Goal: Obtain resource: Obtain resource

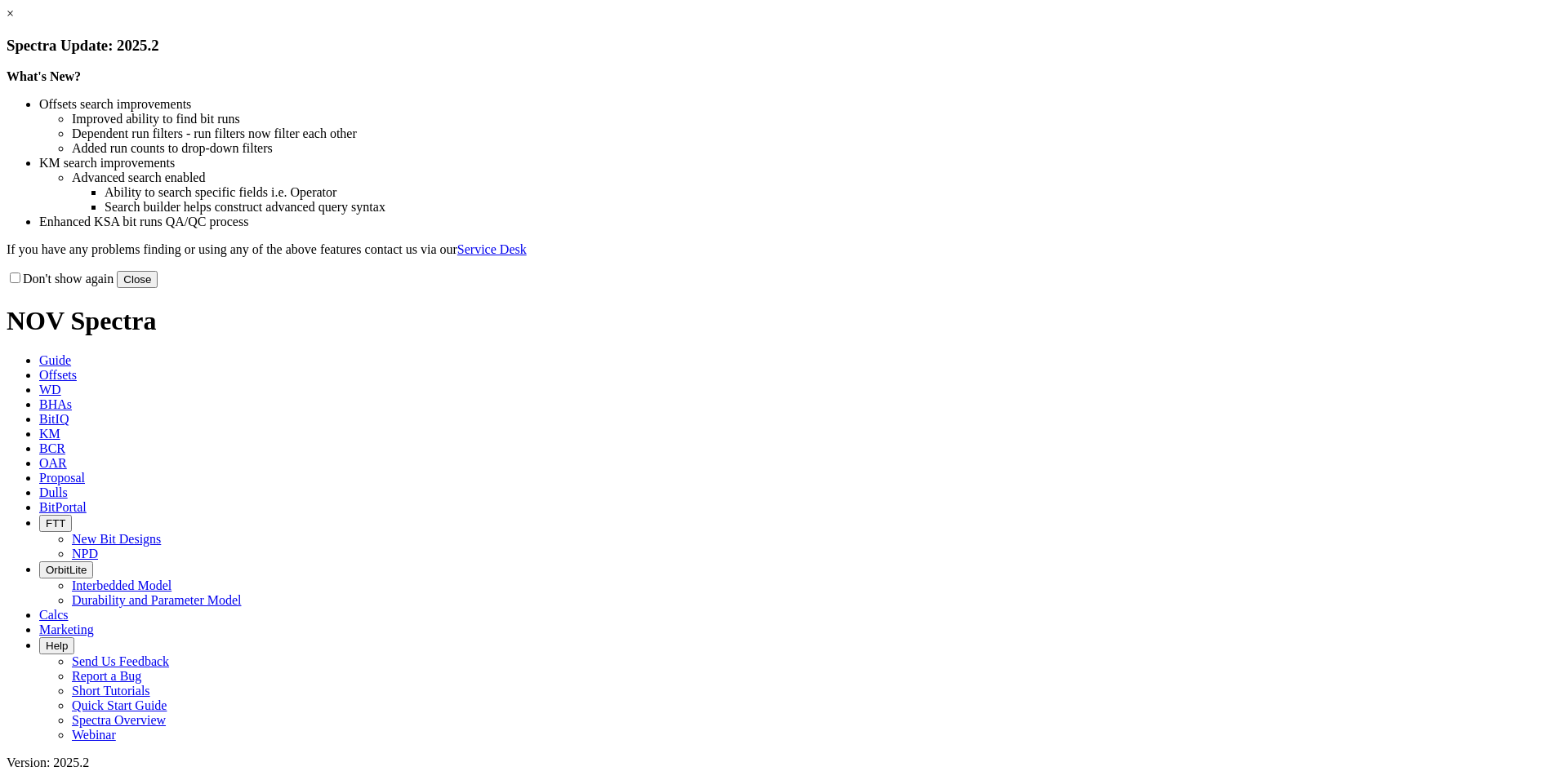
drag, startPoint x: 1134, startPoint y: 125, endPoint x: 1115, endPoint y: 140, distance: 24.2
click at [14, 21] on link "×" at bounding box center [10, 13] width 7 height 14
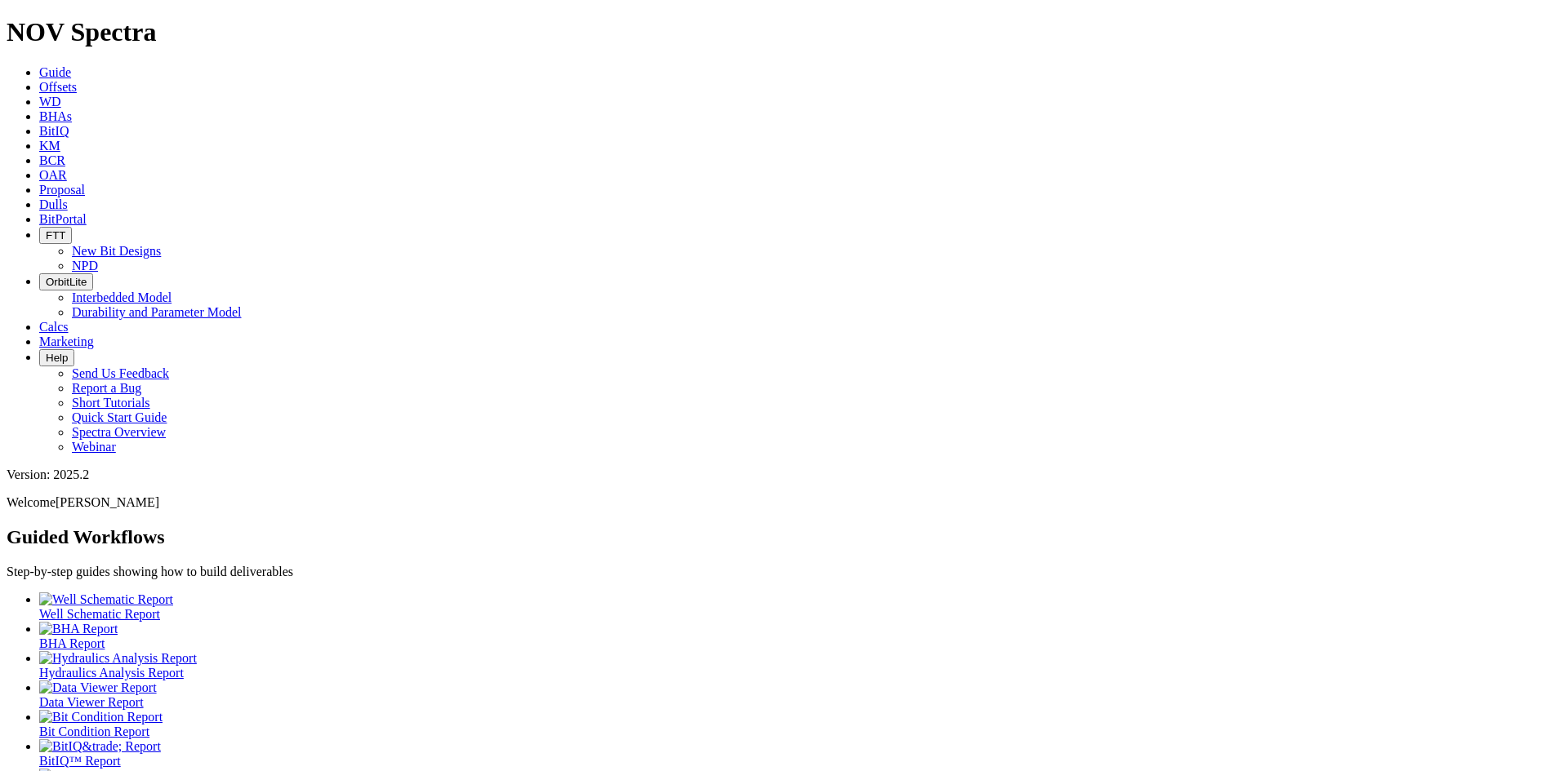
click at [77, 80] on span "Offsets" at bounding box center [58, 87] width 38 height 14
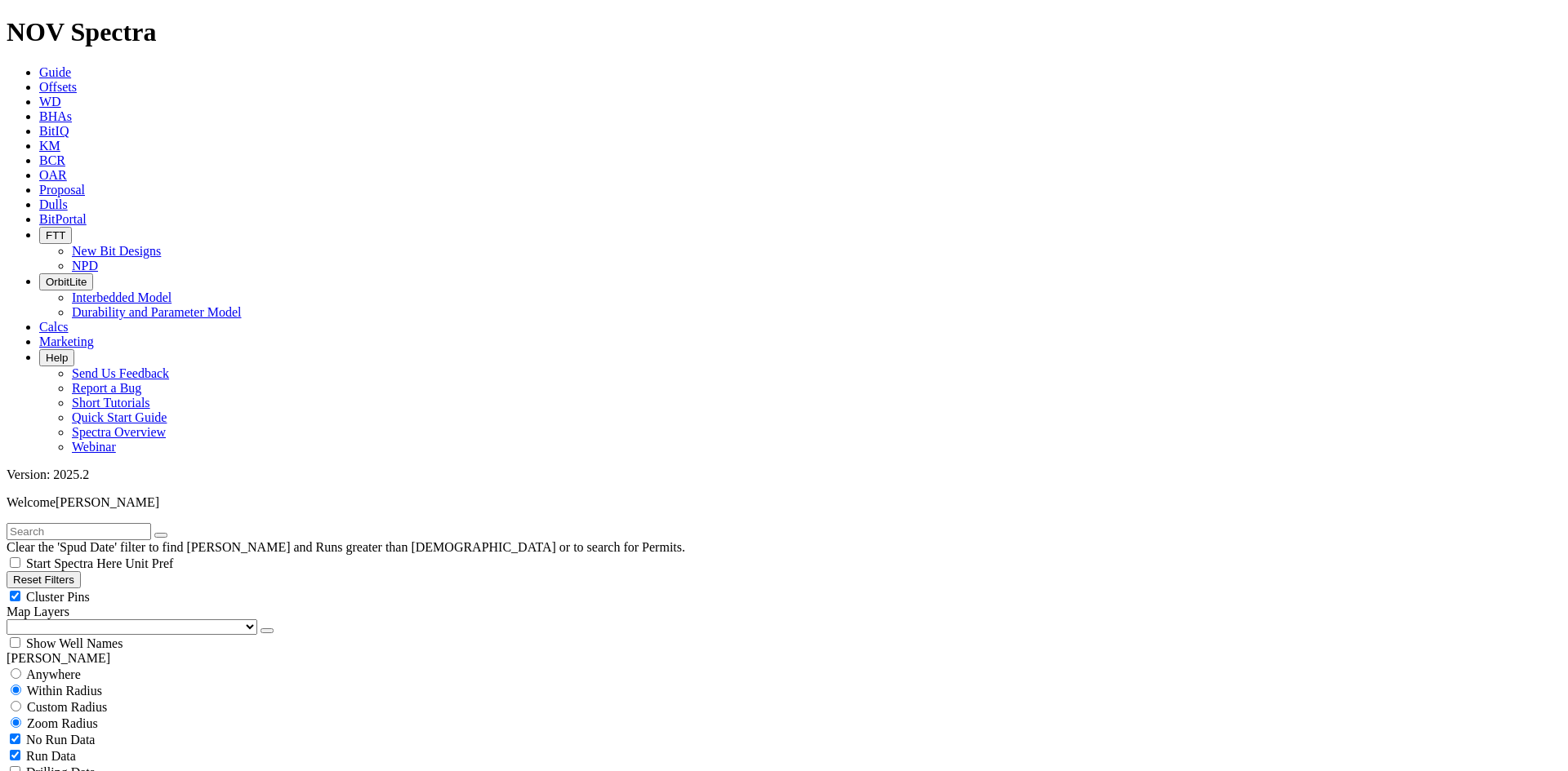
click at [260, 628] on button "button" at bounding box center [266, 630] width 13 height 5
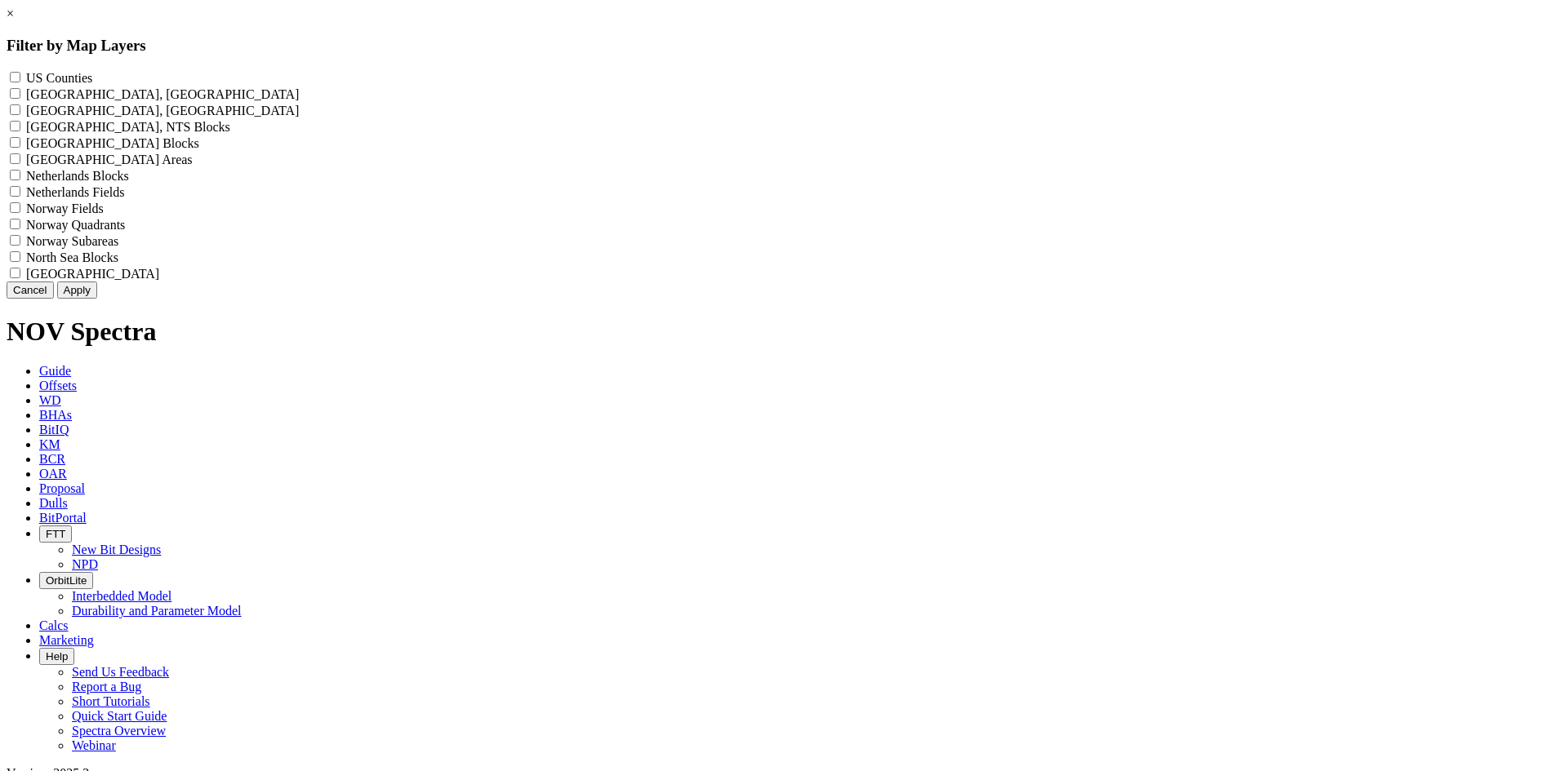
click at [21, 75] on Counties "US Counties - ()" at bounding box center [15, 78] width 11 height 11
checkbox Counties "true"
click at [98, 299] on button "Apply" at bounding box center [77, 290] width 40 height 17
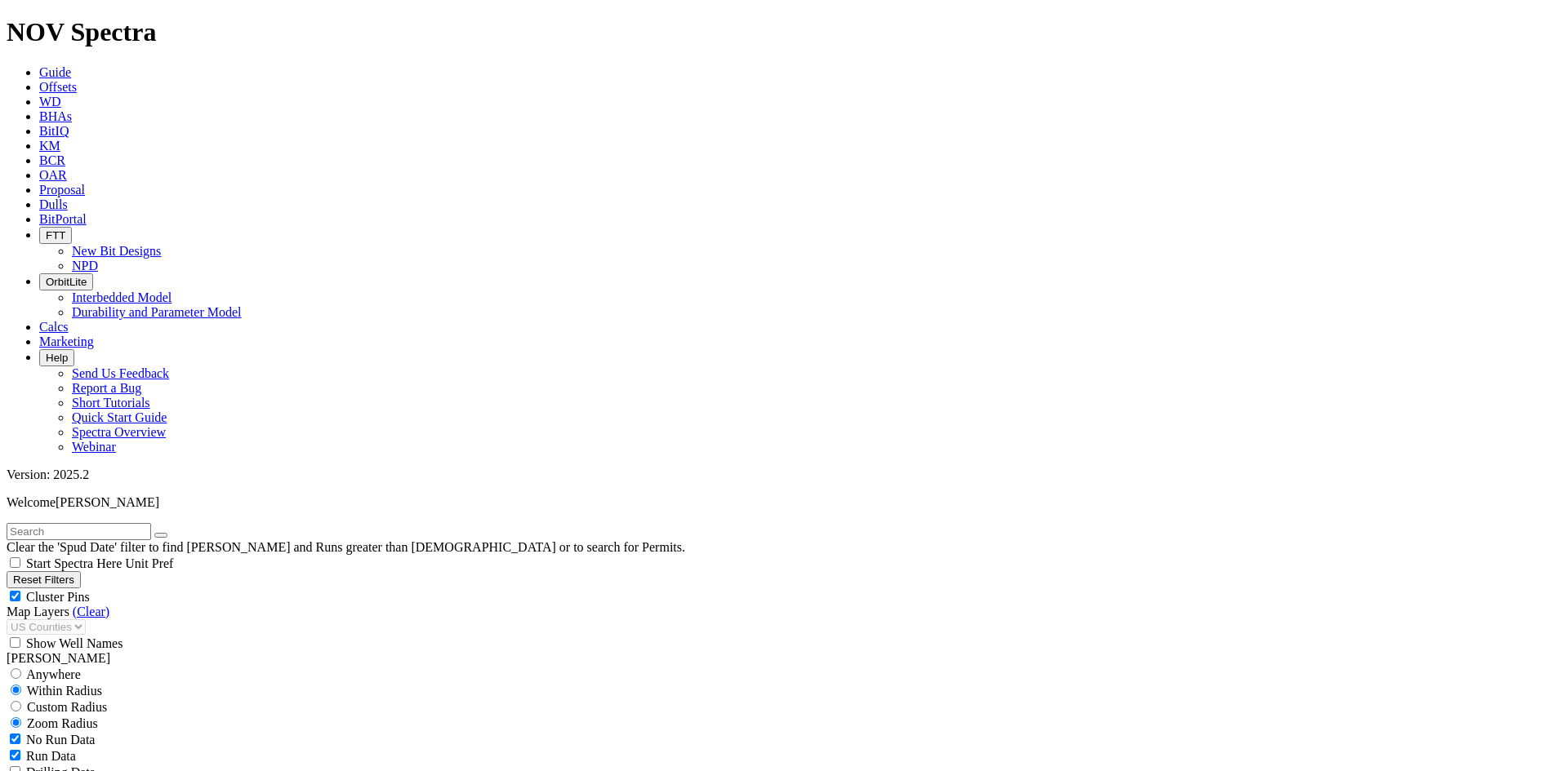
click at [172, 589] on div "Cluster Pins" at bounding box center [784, 597] width 1555 height 16
checkbox input "false"
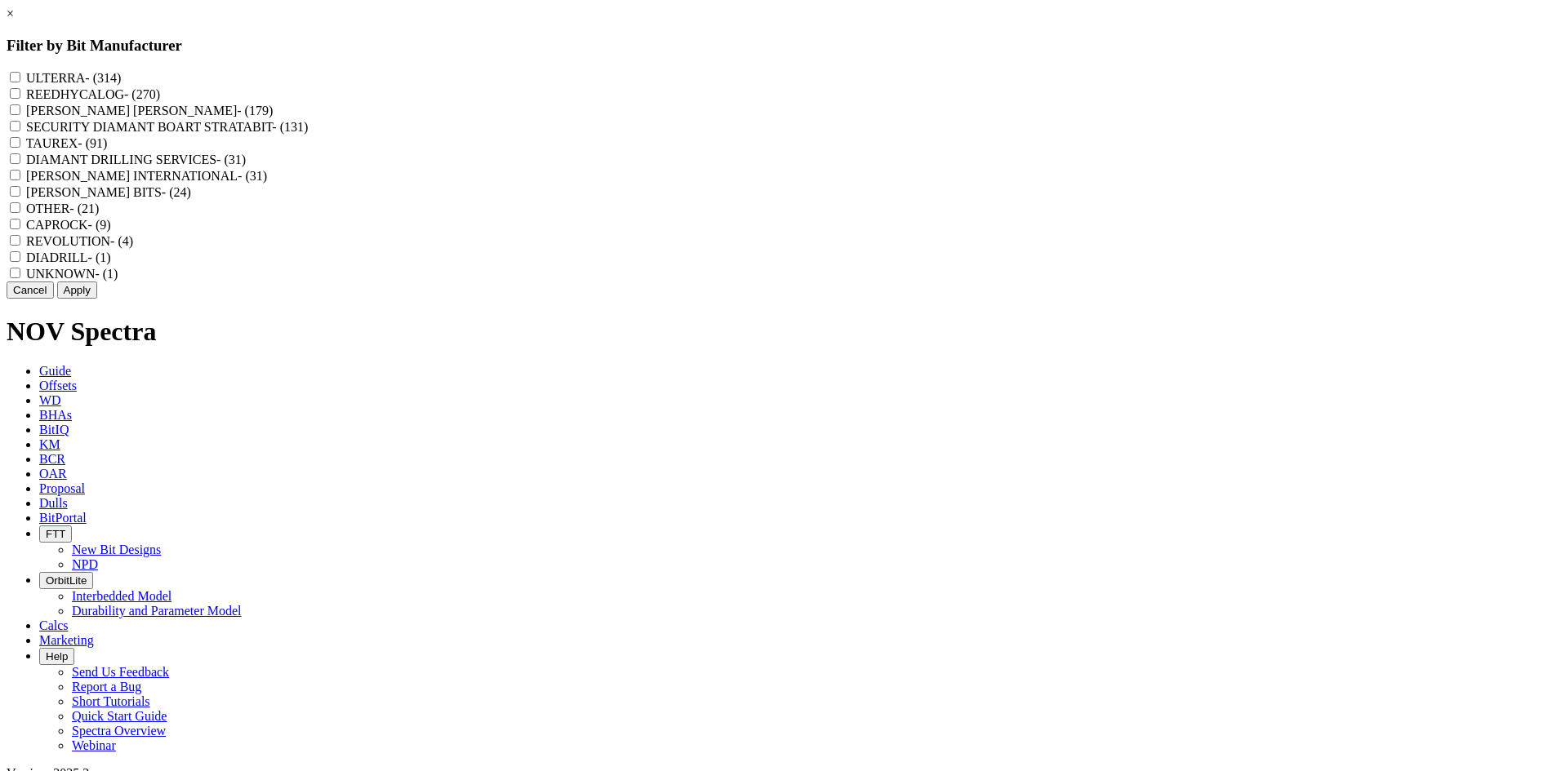
click at [160, 98] on label "REEDHYCALOG - (270)" at bounding box center [93, 94] width 134 height 14
click at [21, 98] on input "REEDHYCALOG - (270)" at bounding box center [15, 94] width 11 height 11
checkbox input "true"
click at [98, 299] on button "Apply" at bounding box center [77, 290] width 40 height 17
checkbox input "false"
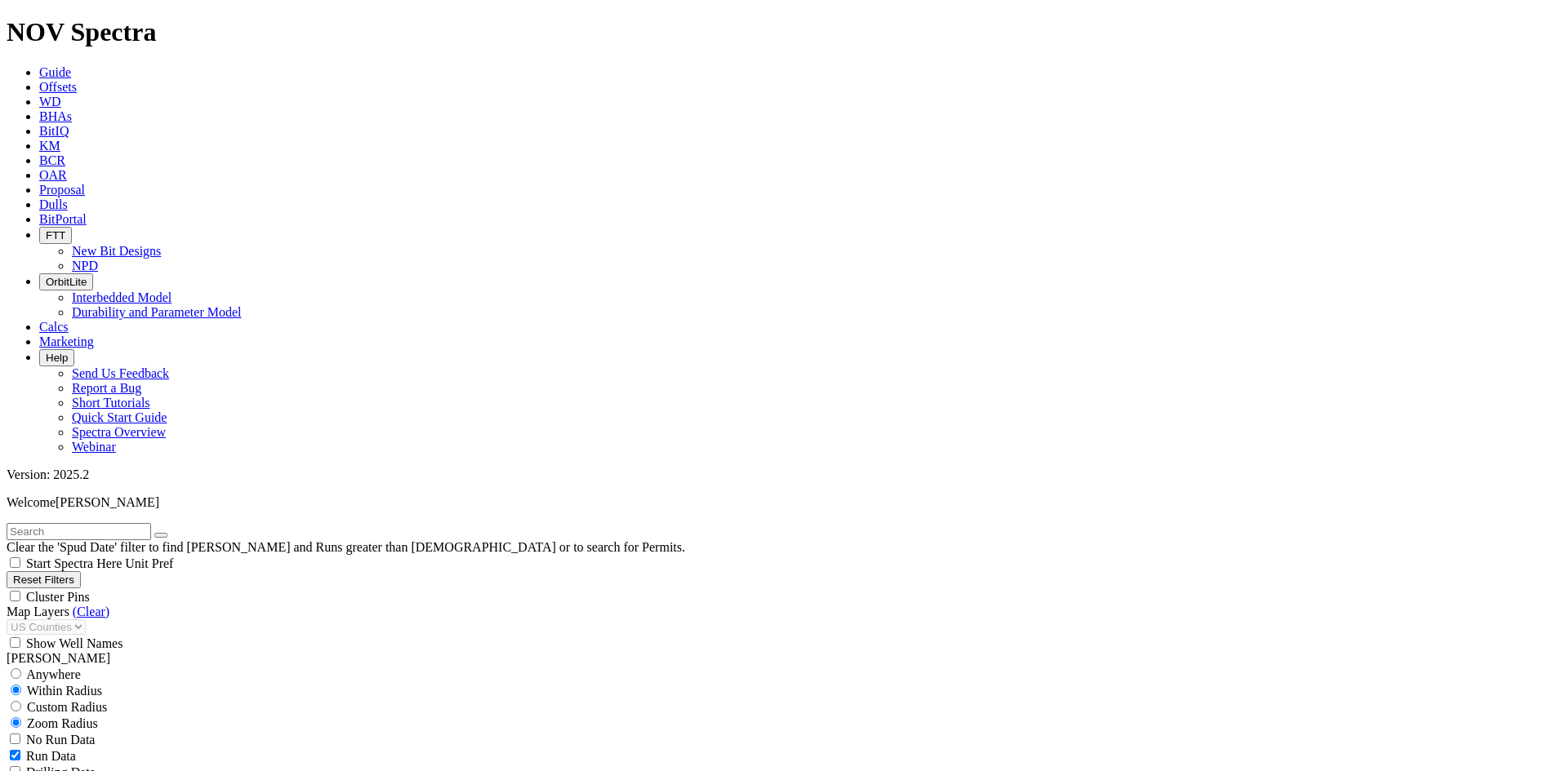
scroll to position [73750, 0]
select select "? number:12.25 ?"
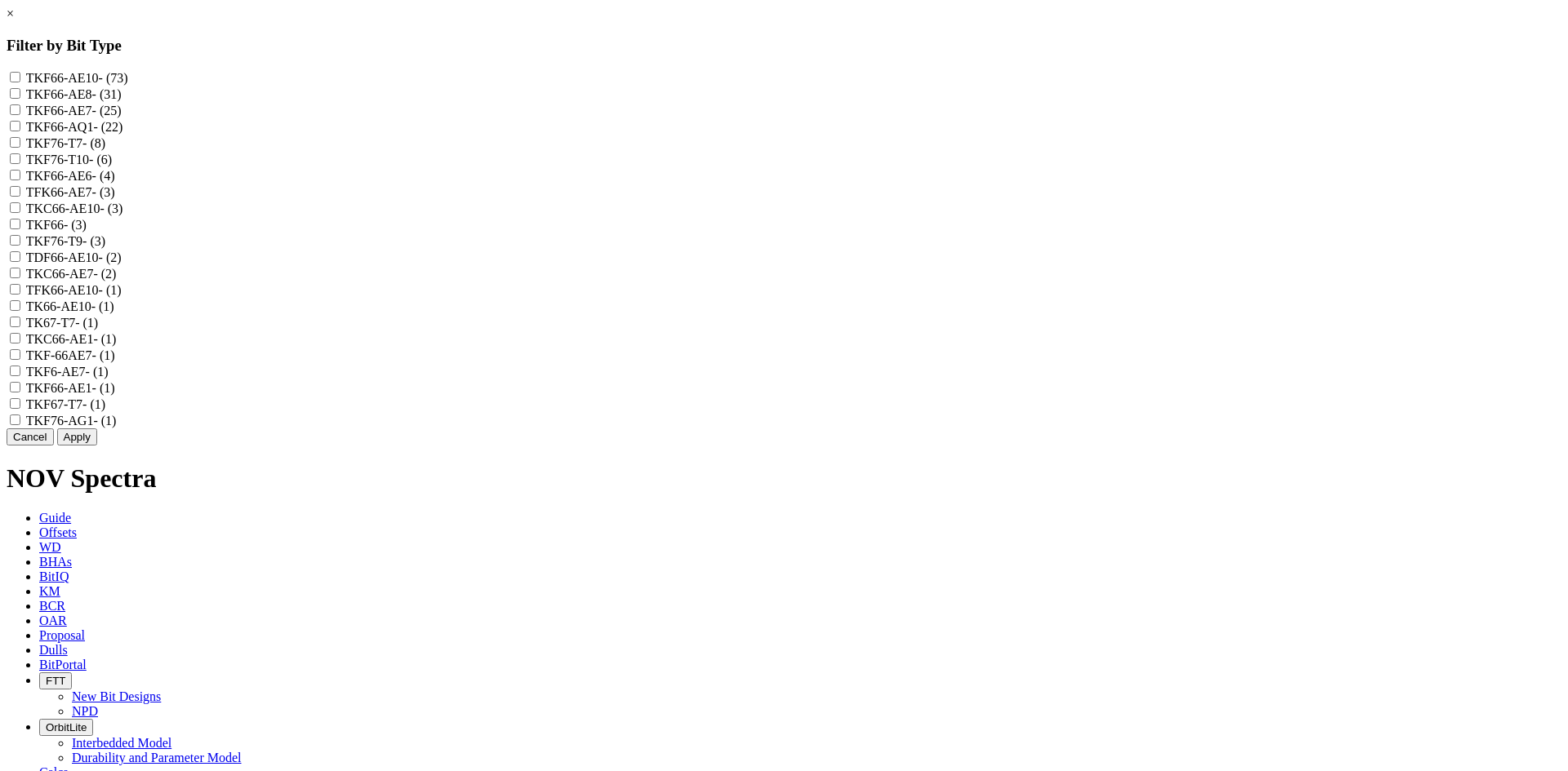
click at [128, 81] on span "- (73)" at bounding box center [113, 78] width 30 height 14
click at [21, 81] on input "TKF66-AE10 - (73)" at bounding box center [15, 78] width 11 height 11
checkbox input "true"
click at [122, 101] on span "- (31)" at bounding box center [107, 94] width 30 height 14
click at [21, 98] on input "TKF66-AE8 - (31)" at bounding box center [15, 94] width 11 height 11
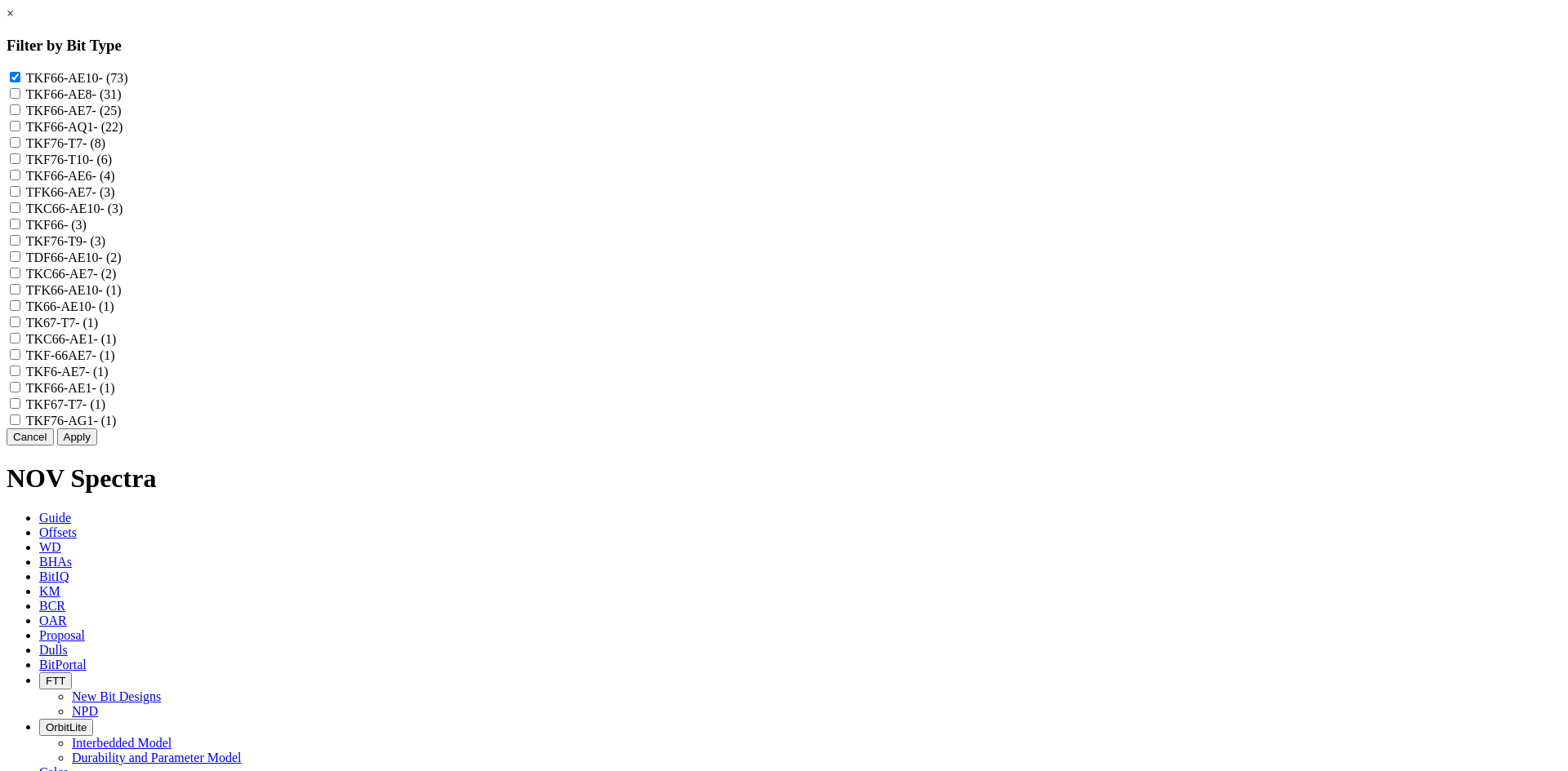
checkbox input "true"
click at [122, 117] on label "TKF66-AE7 - (25)" at bounding box center [74, 110] width 96 height 14
click at [21, 115] on input "TKF66-AE7 - (25)" at bounding box center [15, 110] width 11 height 11
checkbox input "true"
click at [112, 166] on label "TKF76-T10 - (6)" at bounding box center [69, 159] width 86 height 14
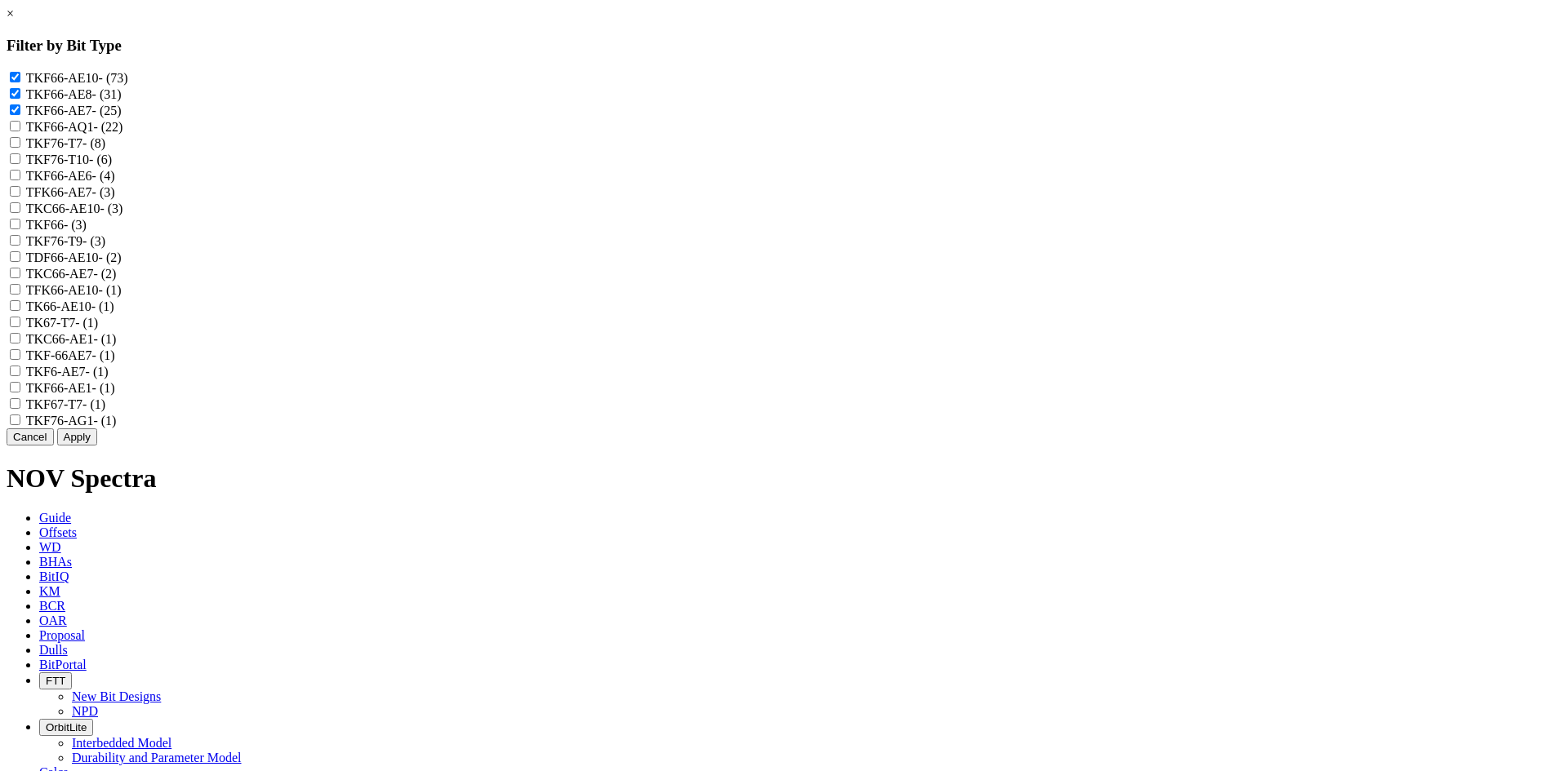
click at [21, 164] on input "TKF76-T10 - (6)" at bounding box center [15, 159] width 11 height 11
checkbox input "true"
click at [115, 183] on label "TKF66-AE6 - (4)" at bounding box center [70, 175] width 89 height 14
click at [21, 181] on input "TKF66-AE6 - (4)" at bounding box center [15, 175] width 11 height 11
checkbox input "true"
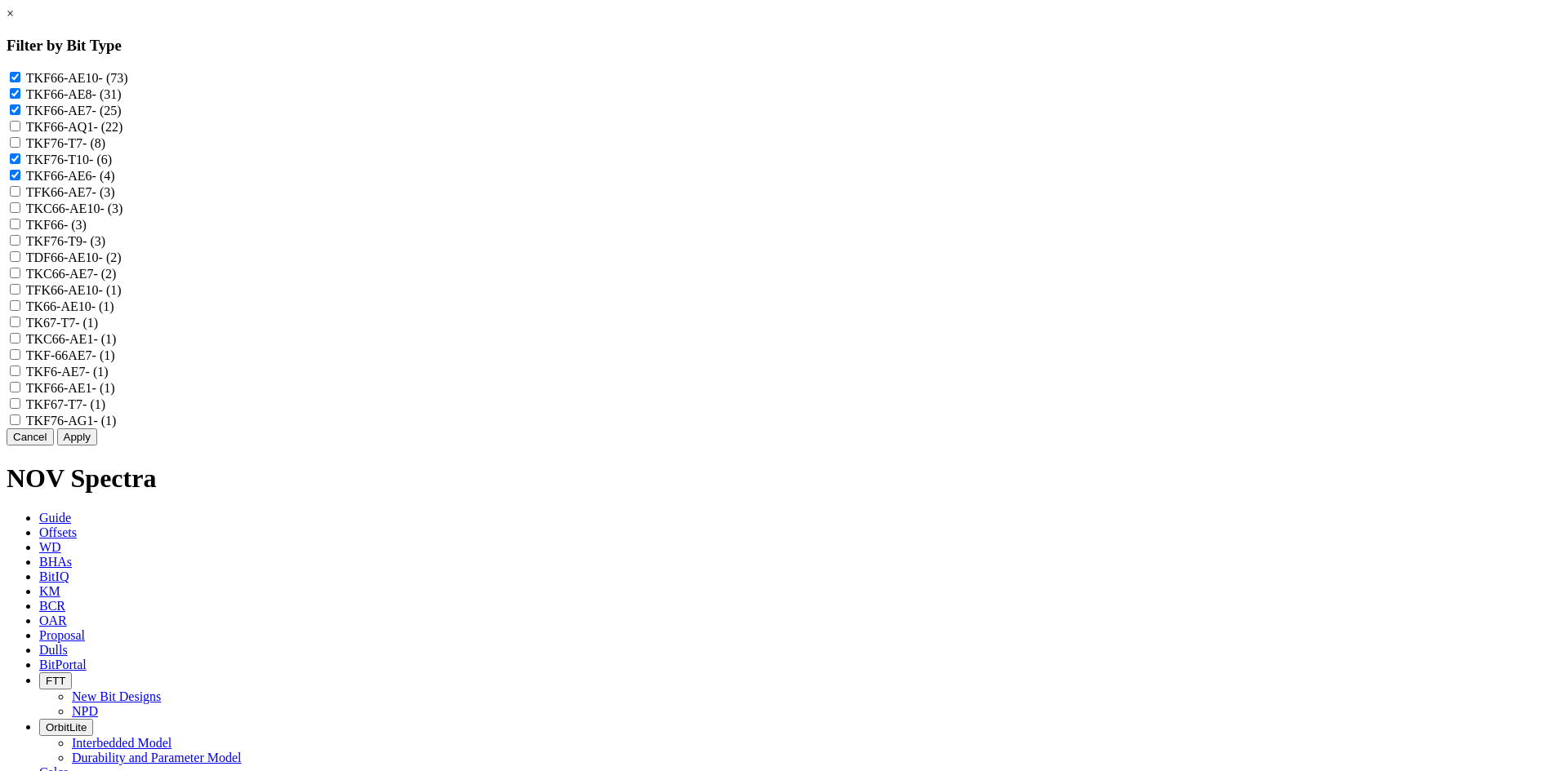
click at [115, 200] on label "TFK66-AE7 - (3)" at bounding box center [70, 191] width 89 height 14
click at [21, 197] on input "TFK66-AE7 - (3)" at bounding box center [15, 191] width 11 height 11
checkbox input "true"
click at [124, 216] on label "TKC66-AE10 - (3)" at bounding box center [75, 208] width 98 height 14
click at [21, 213] on input "TKC66-AE10 - (3)" at bounding box center [15, 208] width 11 height 11
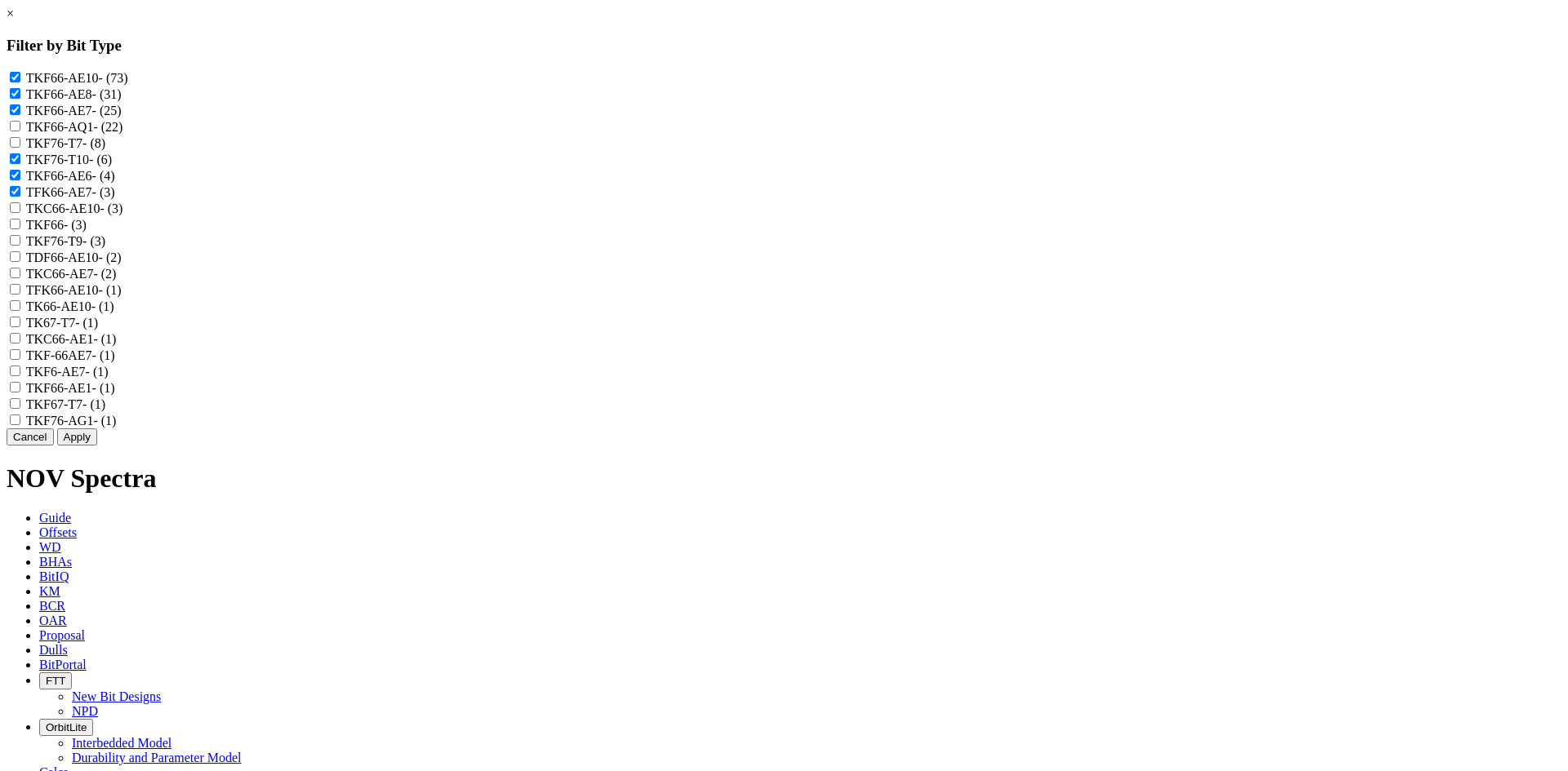
checkbox input "true"
click at [122, 265] on label "TDF66-AE10 - (2)" at bounding box center [74, 257] width 96 height 14
click at [21, 262] on input "TDF66-AE10 - (2)" at bounding box center [15, 256] width 11 height 11
checkbox input "true"
click at [122, 297] on label "TFK66-AE10 - (1)" at bounding box center [74, 290] width 96 height 14
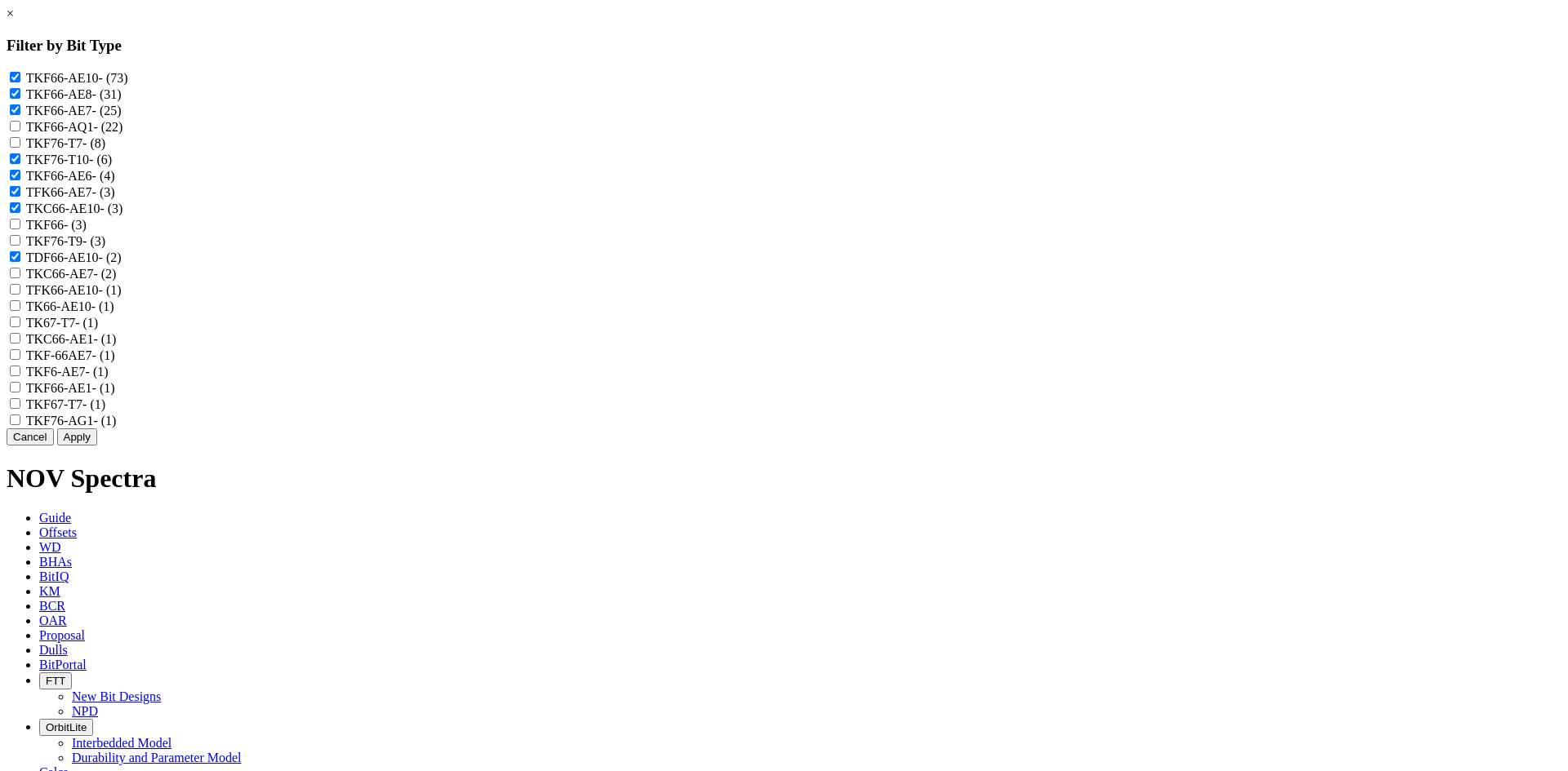
click at [21, 294] on input "TFK66-AE10 - (1)" at bounding box center [15, 290] width 11 height 11
checkbox input "true"
click at [115, 313] on label "TK66-AE10 - (1)" at bounding box center [70, 306] width 89 height 14
click at [21, 311] on input "TK66-AE10 - (1)" at bounding box center [15, 306] width 11 height 11
checkbox input "true"
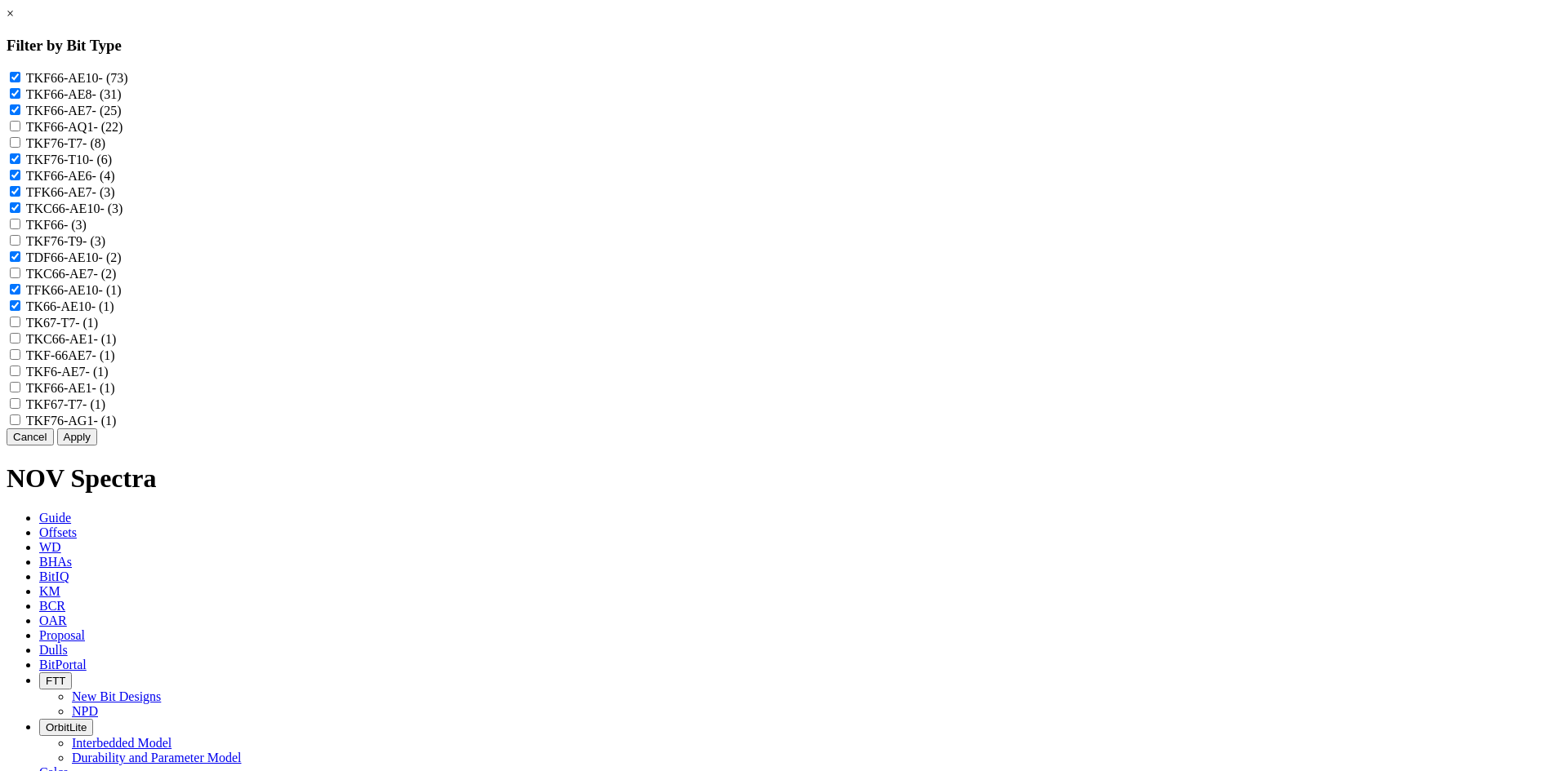
click at [117, 346] on label "TKC66-AE1 - (1)" at bounding box center [71, 339] width 90 height 14
click at [21, 344] on input "TKC66-AE1 - (1)" at bounding box center [15, 339] width 11 height 11
checkbox input "true"
click at [115, 362] on label "TKF-66AE7 - (1)" at bounding box center [70, 355] width 89 height 14
click at [21, 360] on input "TKF-66AE7 - (1)" at bounding box center [15, 355] width 11 height 11
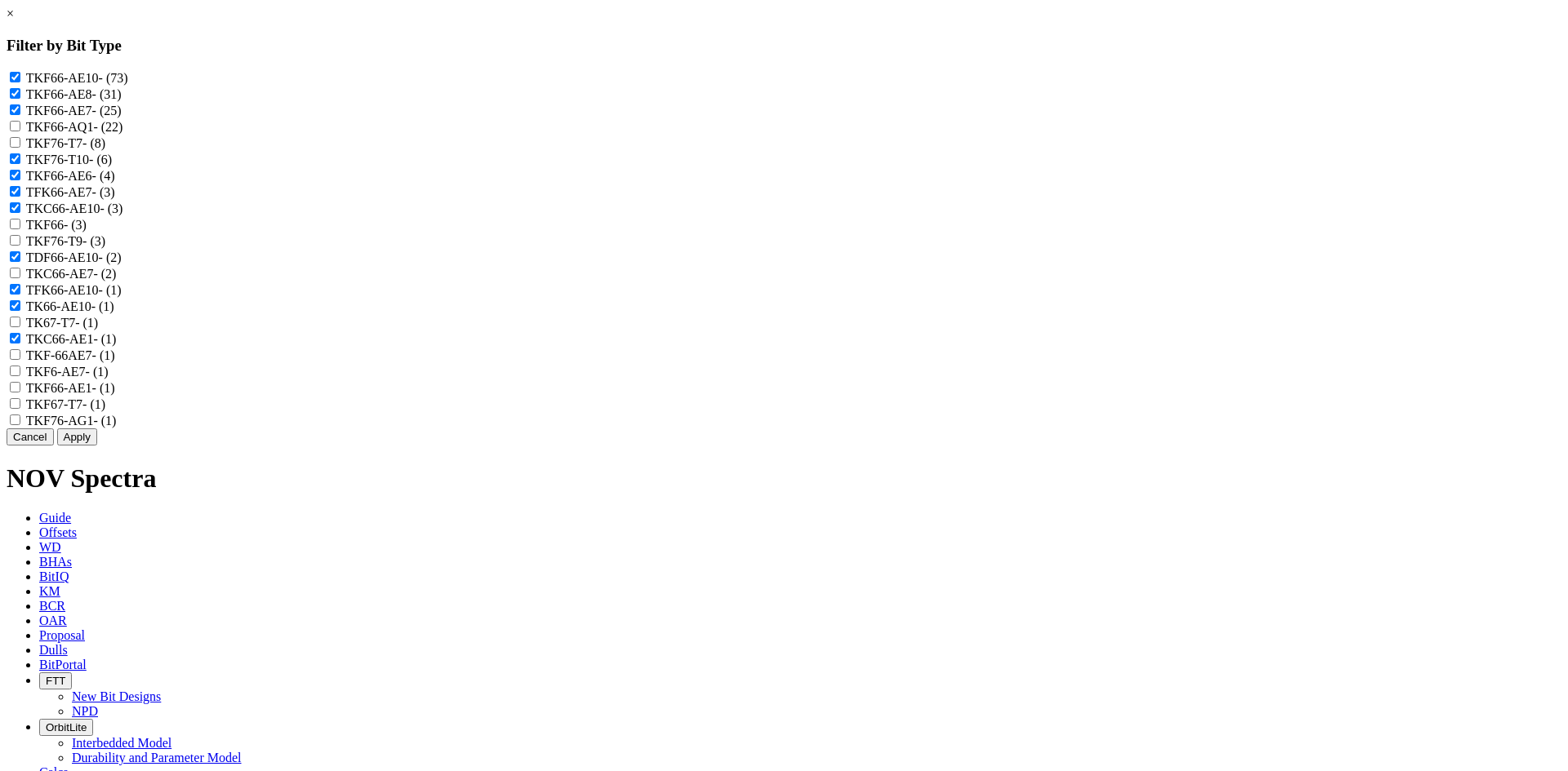
checkbox input "true"
click at [108, 379] on label "TKF6-AE7 - (1)" at bounding box center [67, 371] width 82 height 14
click at [21, 376] on input "TKF6-AE7 - (1)" at bounding box center [15, 371] width 11 height 11
checkbox input "true"
click at [115, 395] on label "TKF66-AE1 - (1)" at bounding box center [70, 387] width 89 height 14
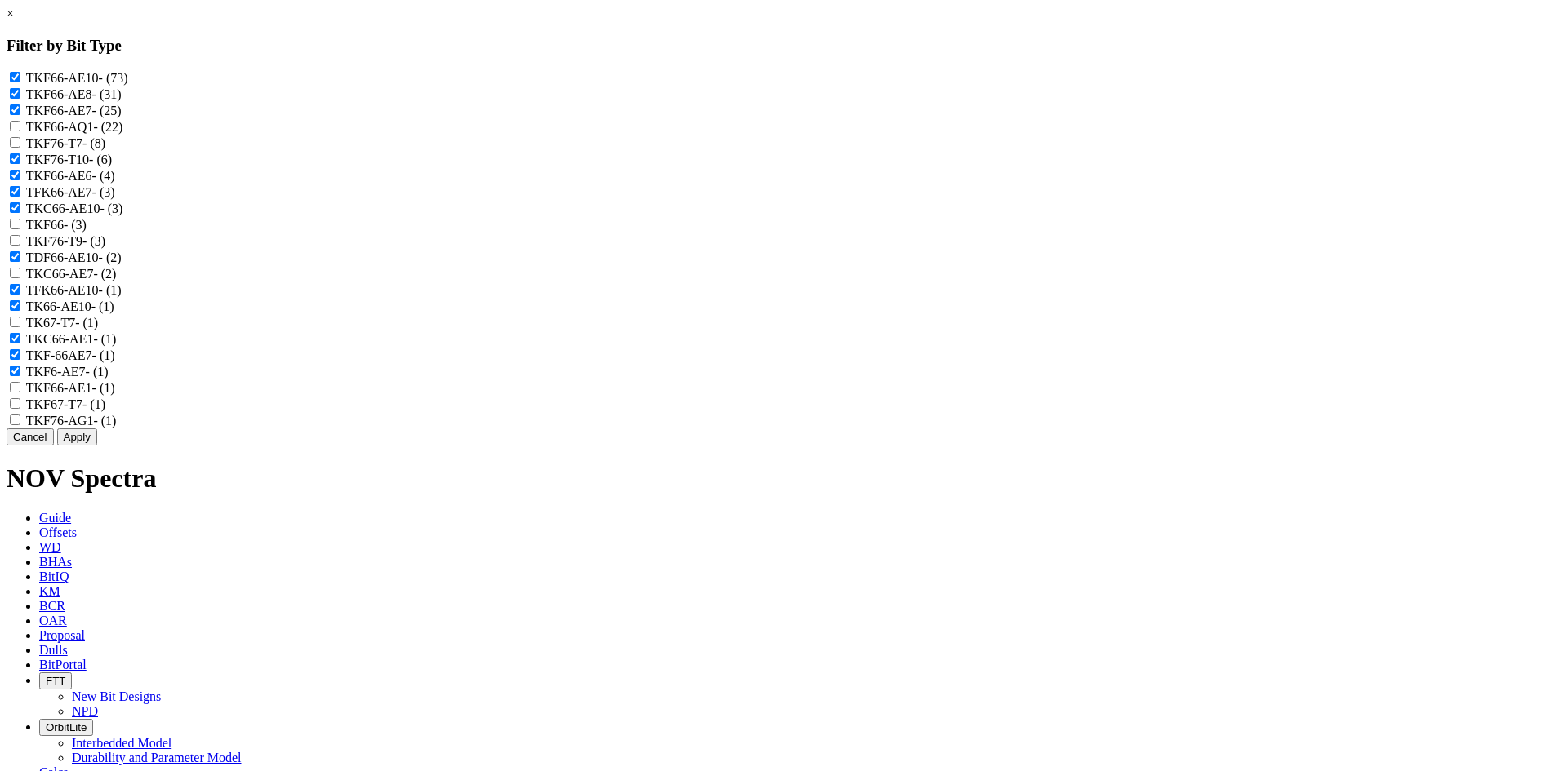
click at [21, 393] on input "TKF66-AE1 - (1)" at bounding box center [15, 387] width 11 height 11
checkbox input "true"
click at [98, 446] on button "Apply" at bounding box center [77, 437] width 40 height 17
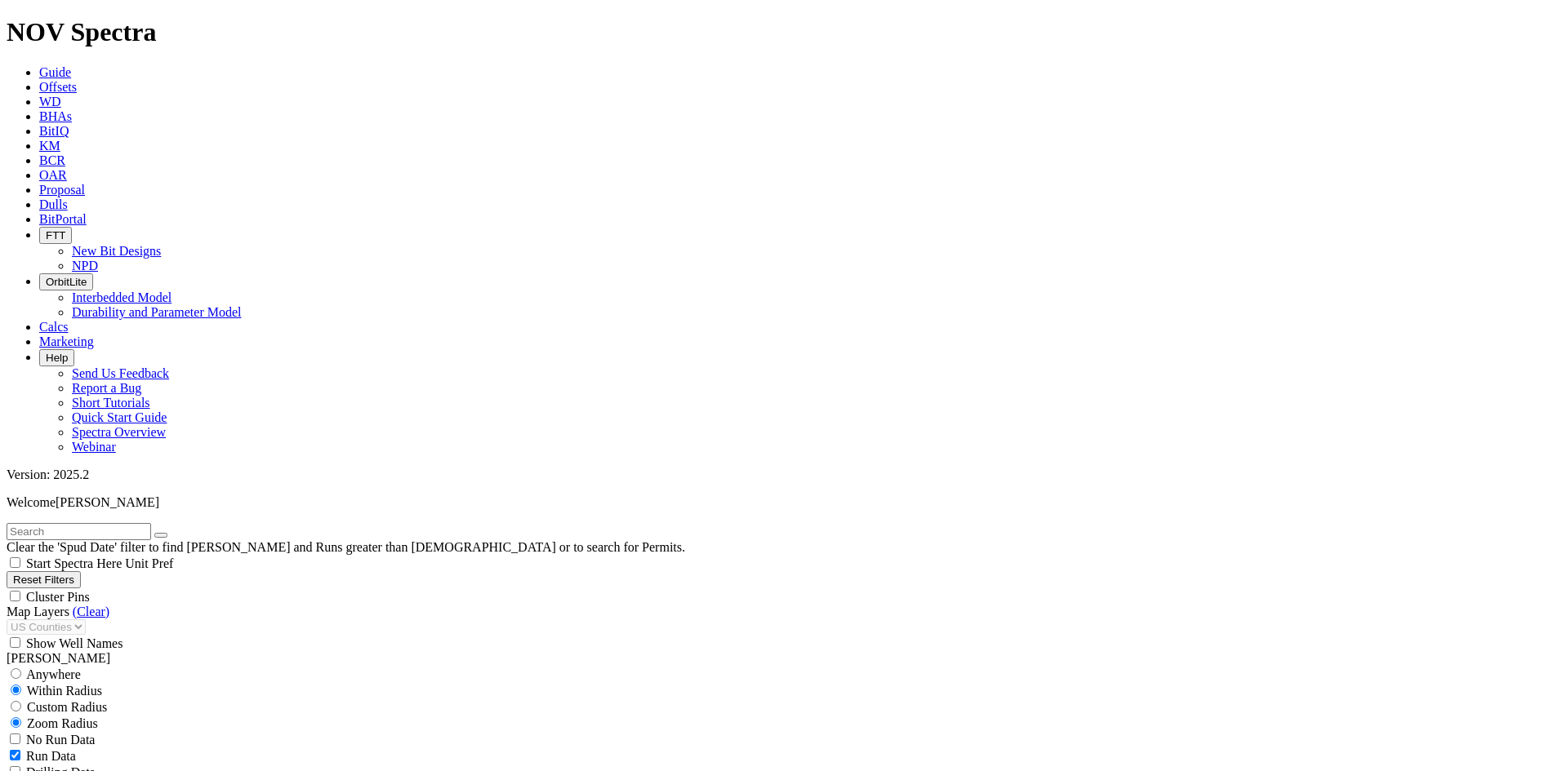
scroll to position [21704, 0]
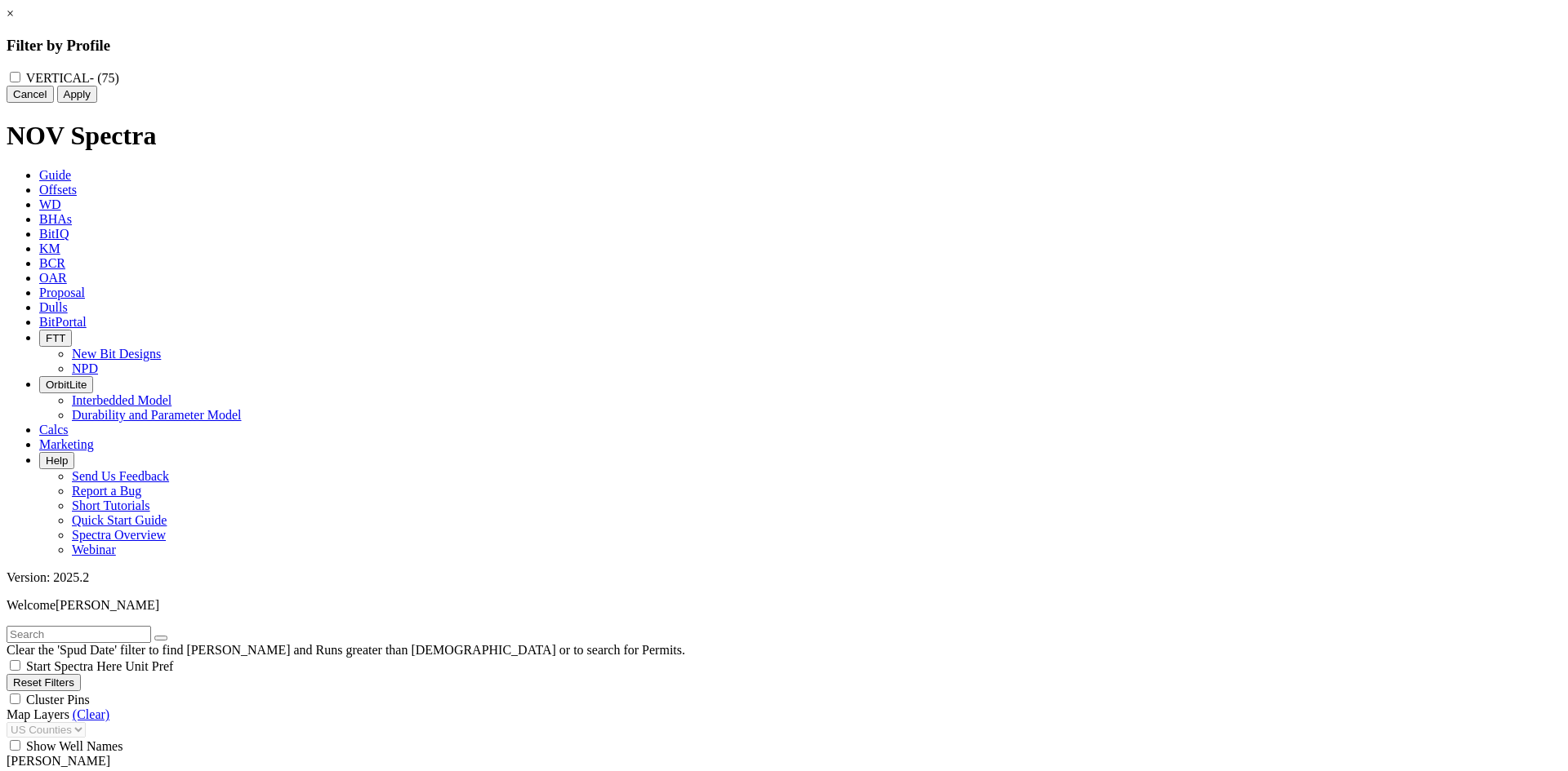
click at [119, 75] on label "VERTICAL - (75)" at bounding box center [72, 78] width 93 height 14
click at [21, 75] on input "VERTICAL - (75)" at bounding box center [15, 78] width 11 height 11
checkbox input "true"
click at [98, 103] on button "Apply" at bounding box center [77, 94] width 40 height 17
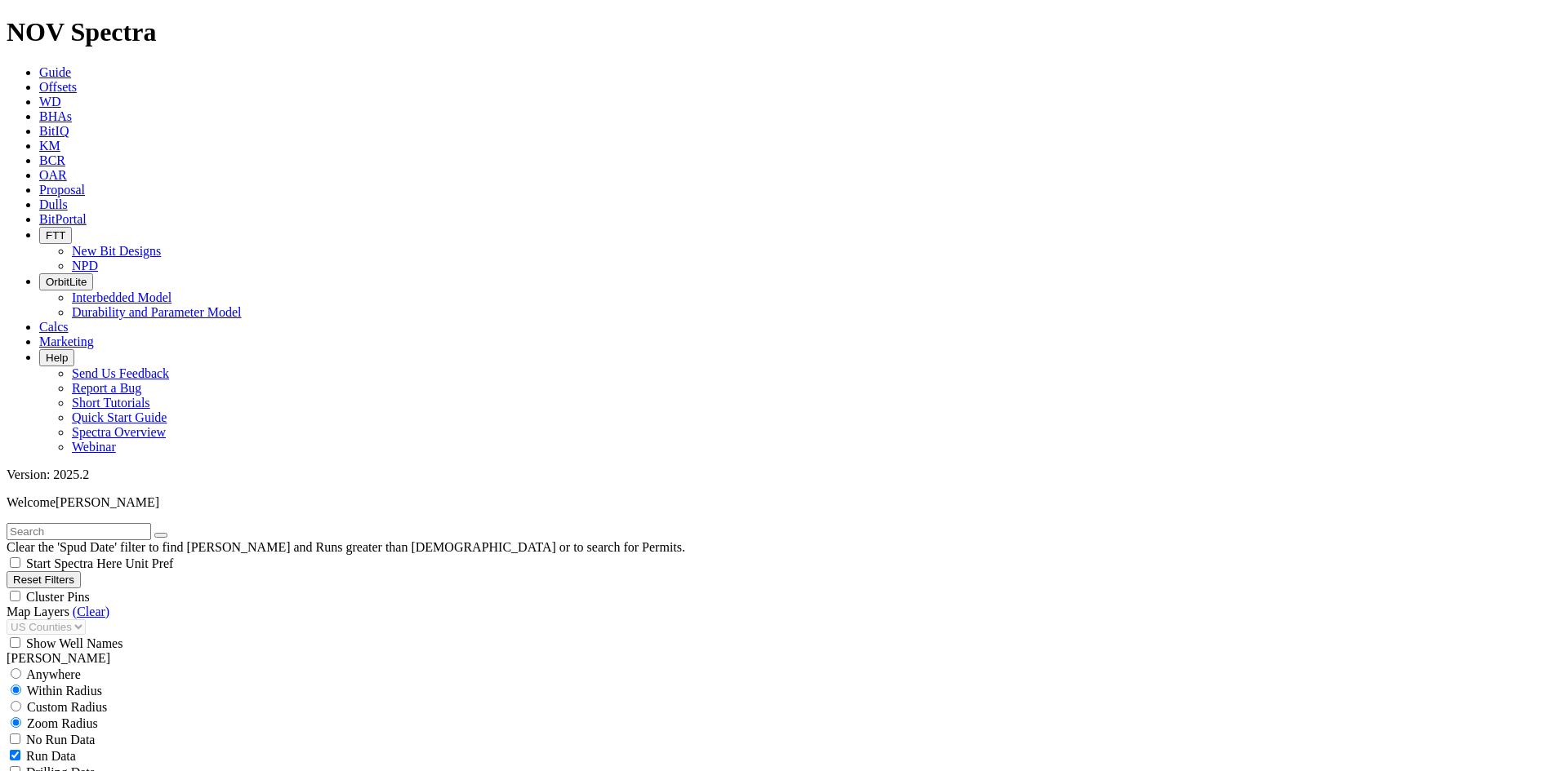
scroll to position [10363, 0]
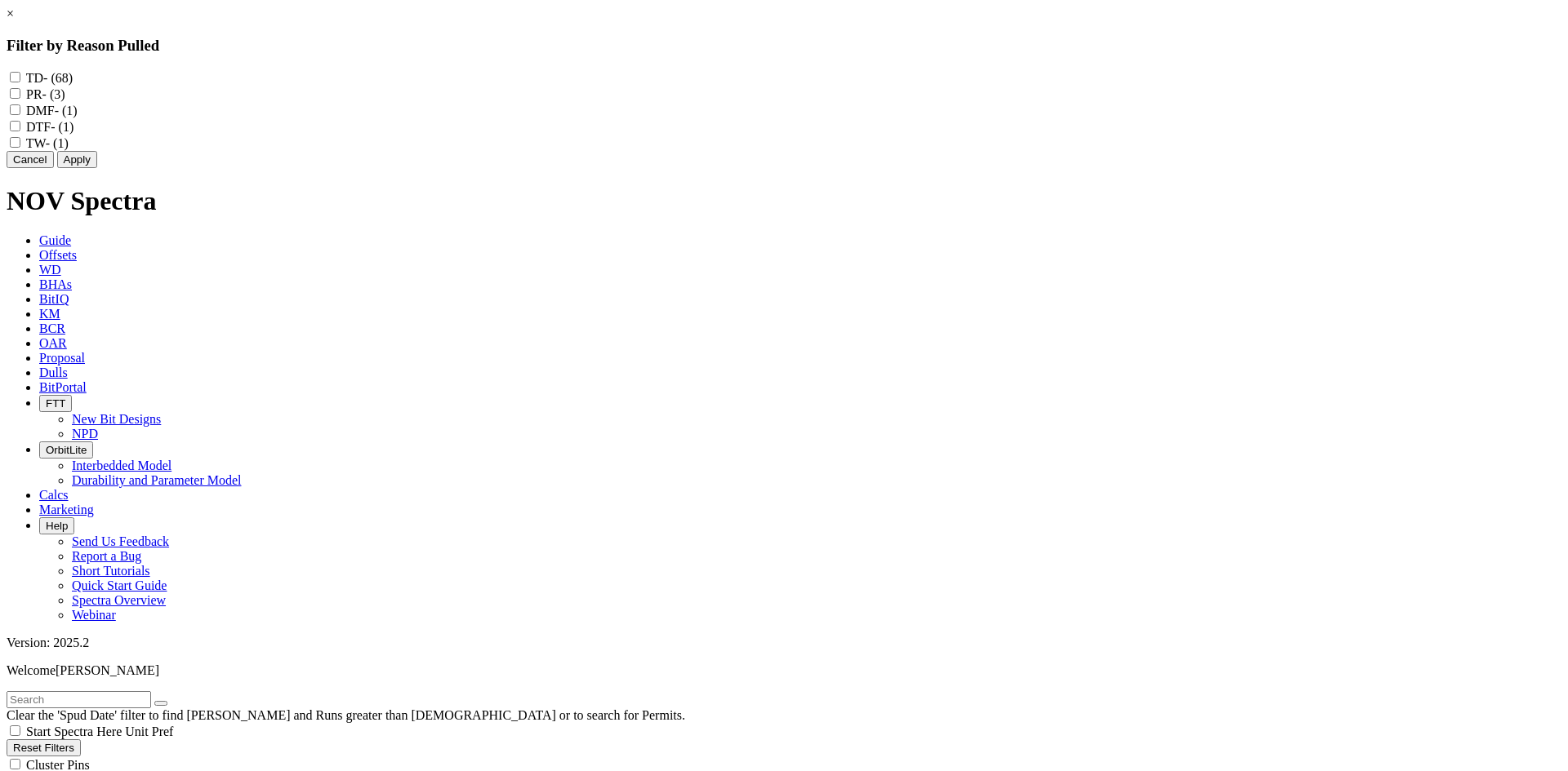
click at [14, 21] on link "×" at bounding box center [10, 13] width 7 height 14
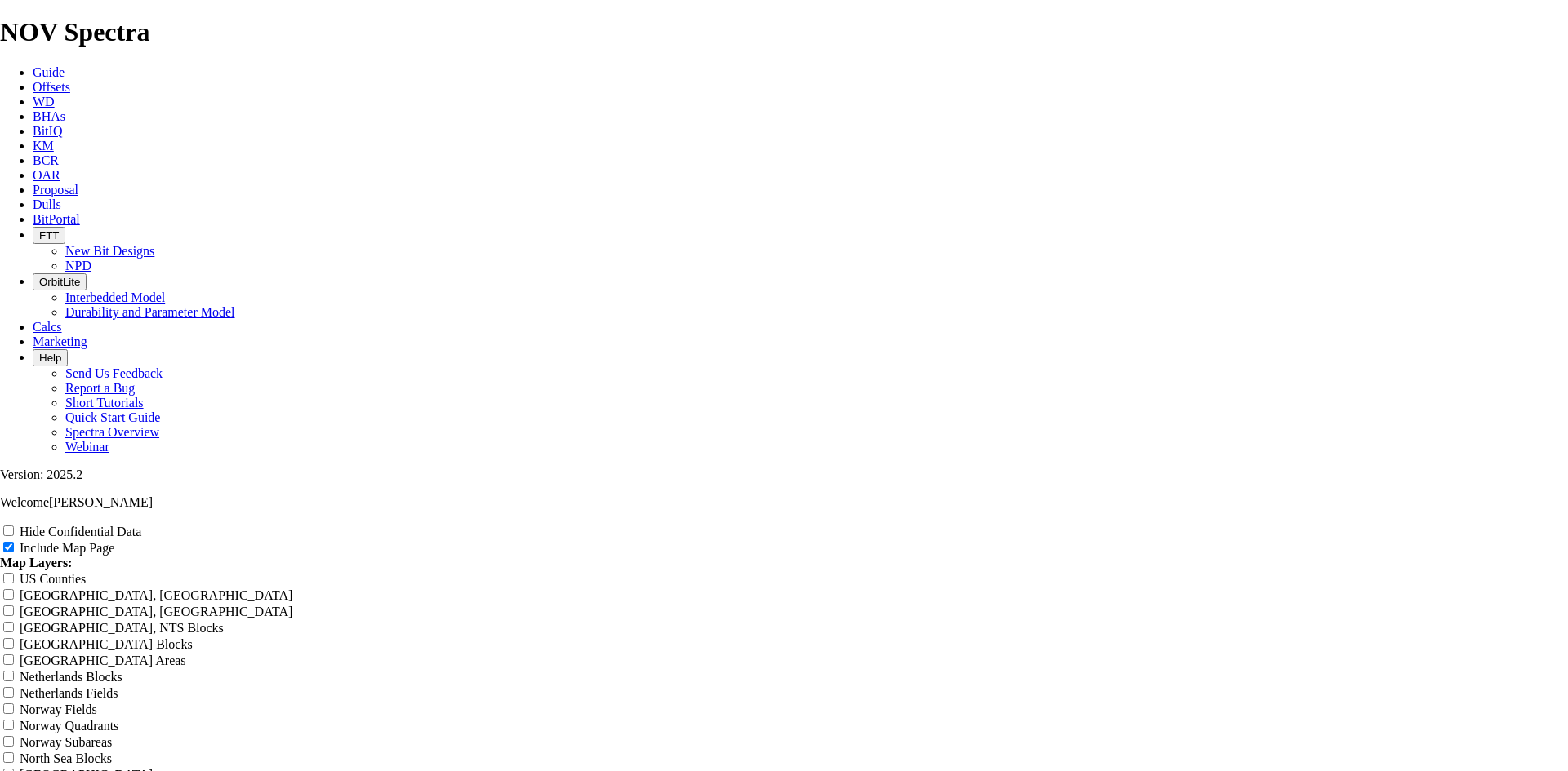
click at [141, 525] on label "Hide Confidential Data" at bounding box center [80, 531] width 122 height 14
click at [14, 525] on input "Hide Confidential Data" at bounding box center [9, 531] width 11 height 11
checkbox input "true"
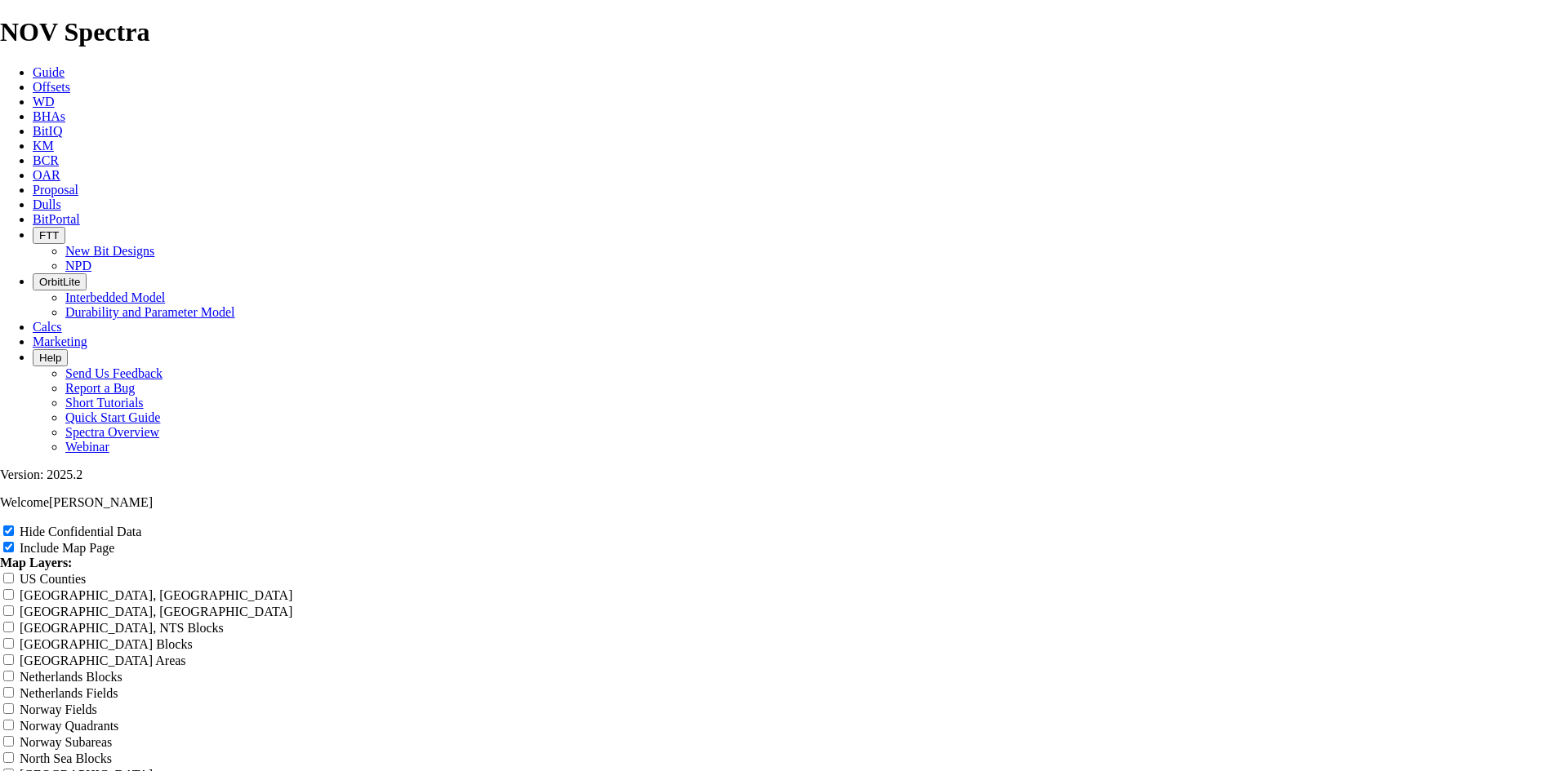
radio input "true"
drag, startPoint x: 922, startPoint y: 123, endPoint x: 525, endPoint y: 175, distance: 400.4
type input "1"
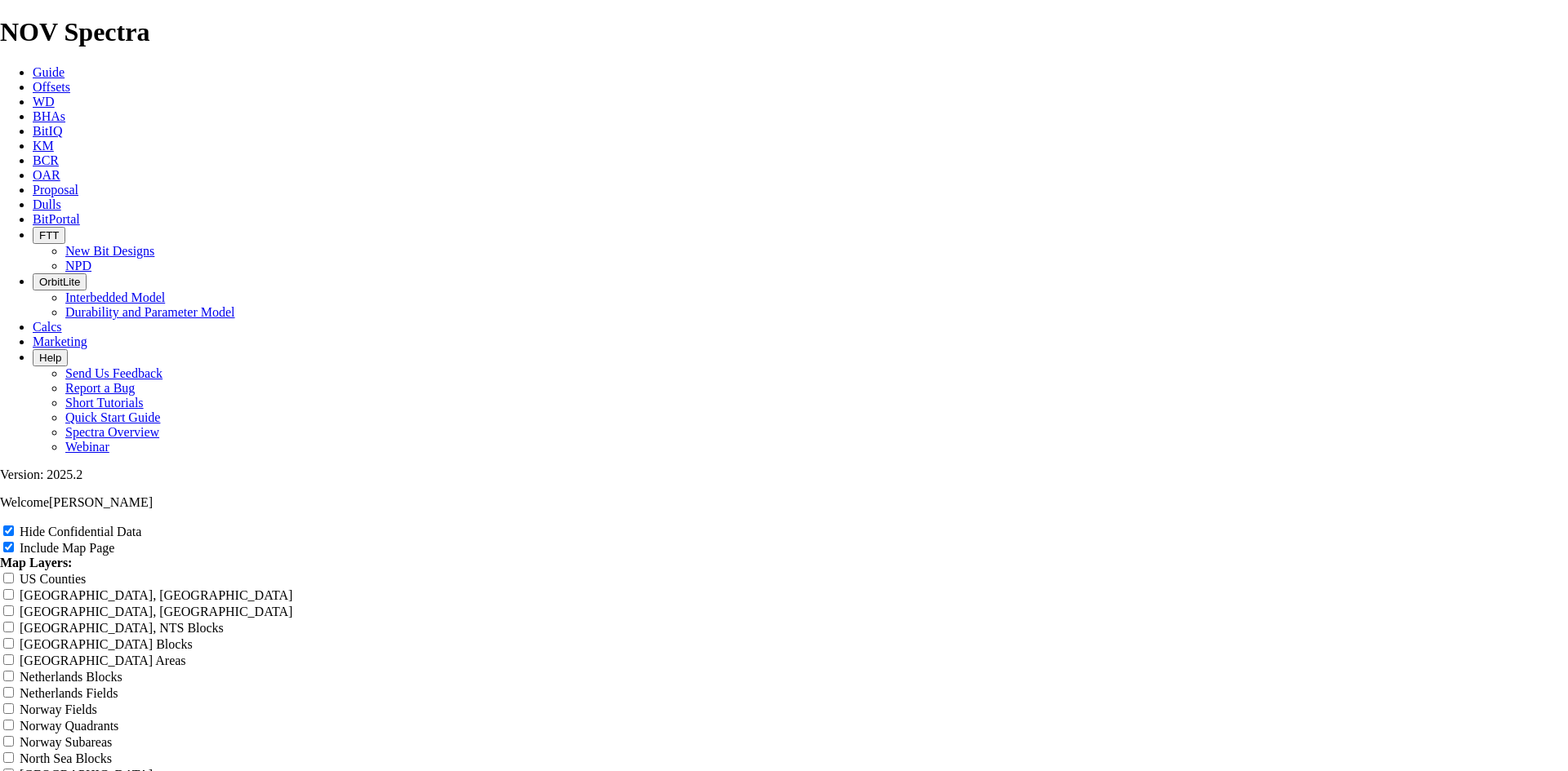
type input "1"
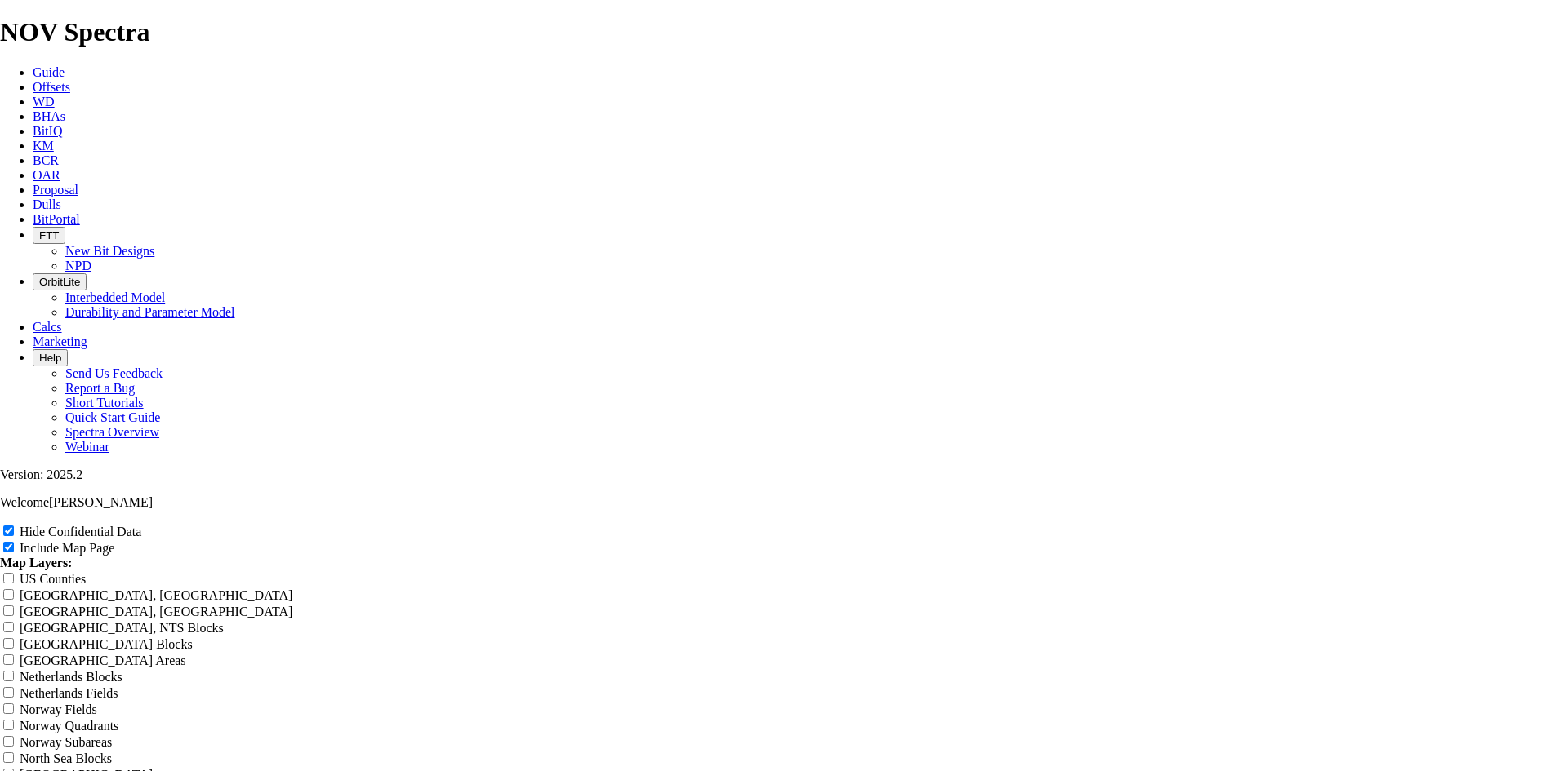
type input "1"
type input "12"
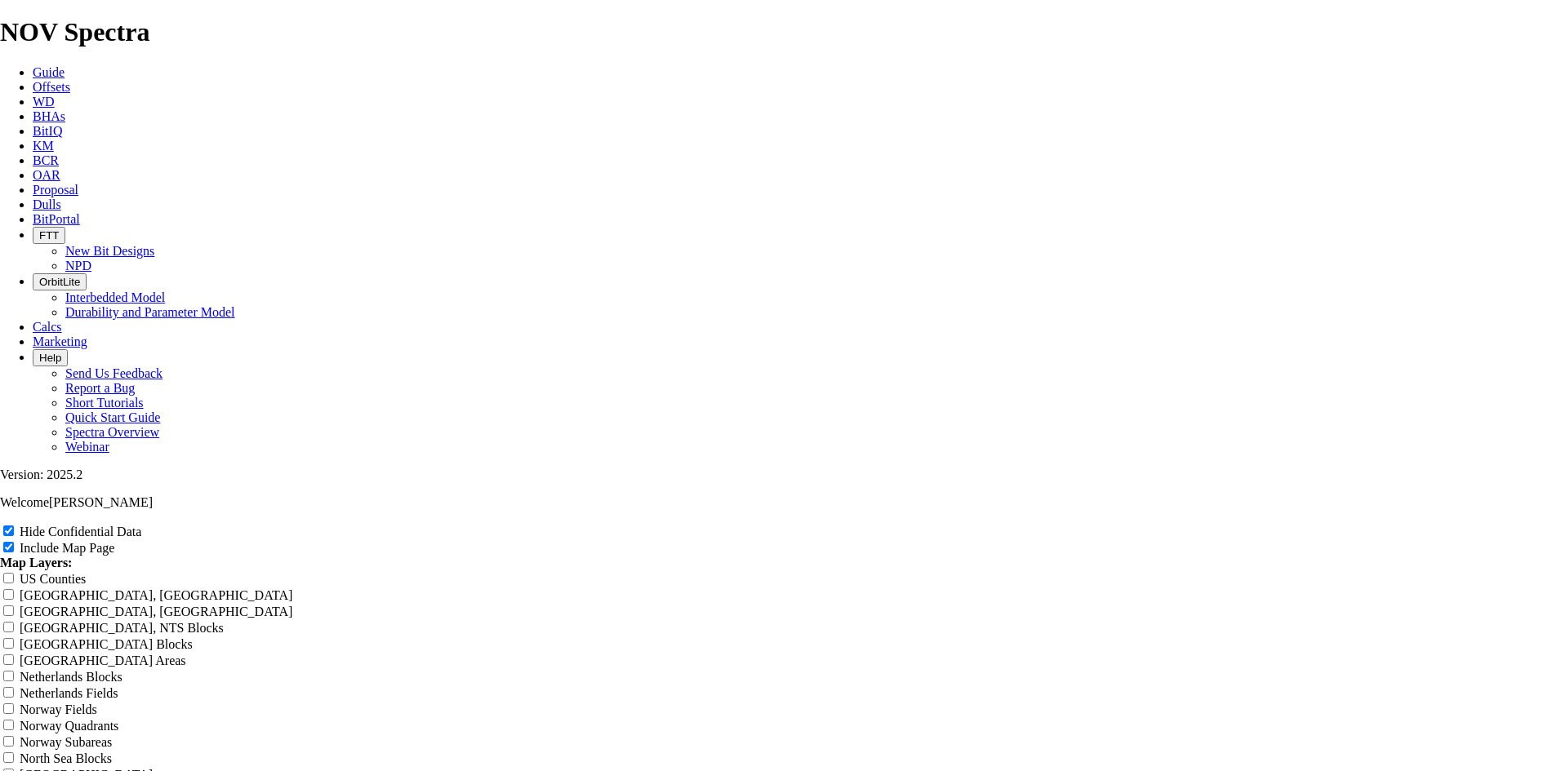
type input "12"
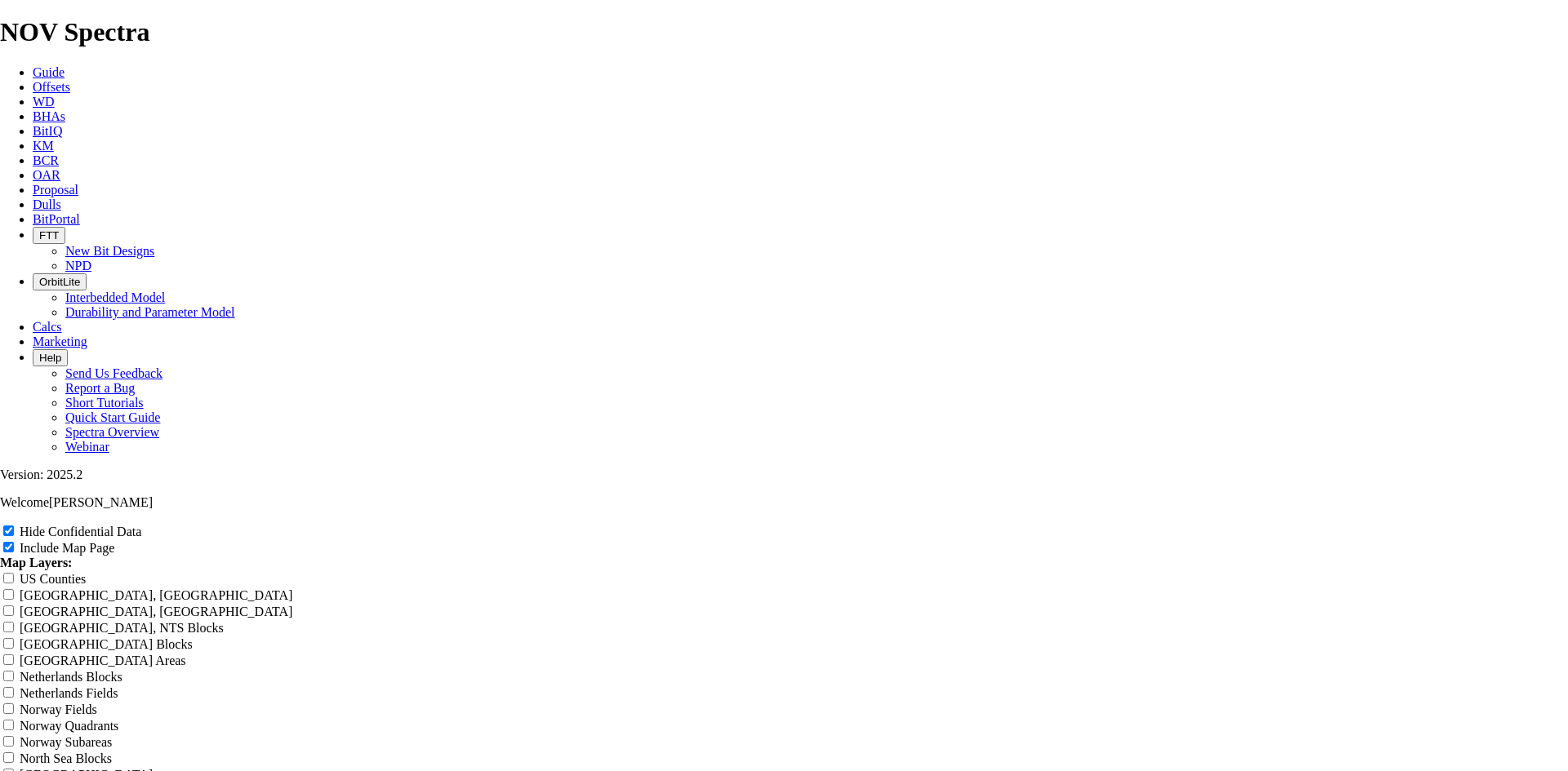
type input "12"
type input "12."
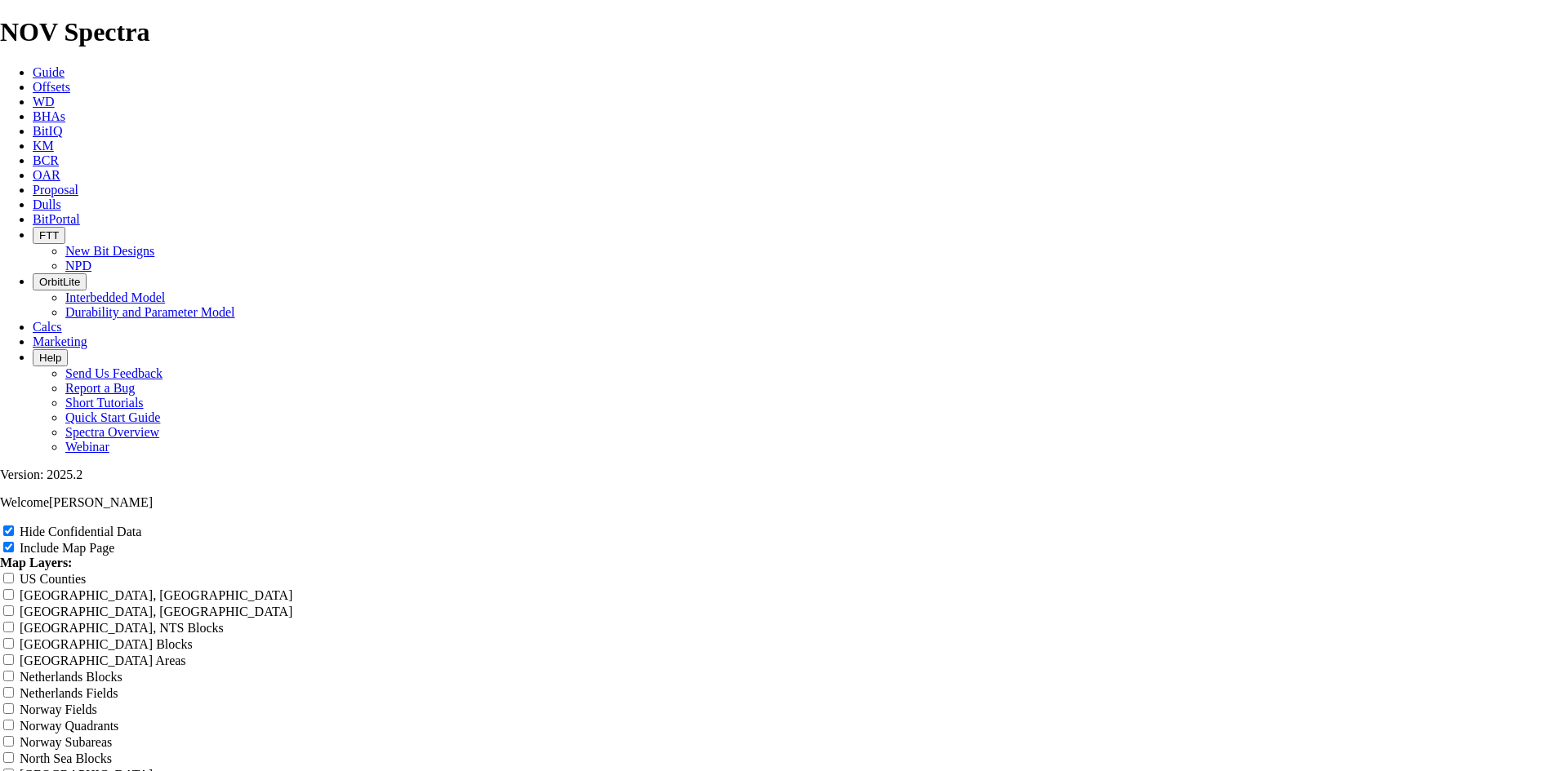
type input "12."
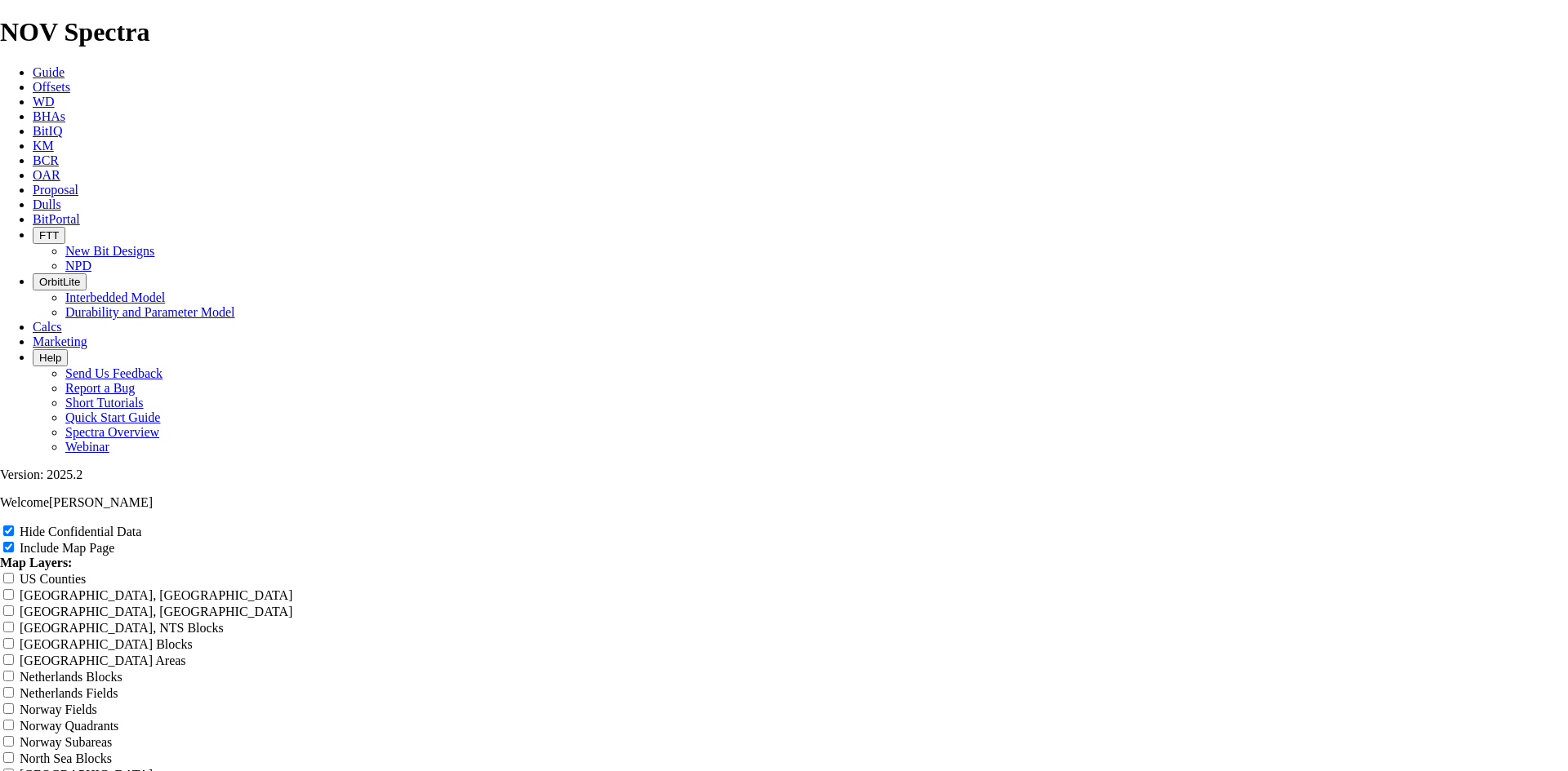
type input "12."
type input "12.2"
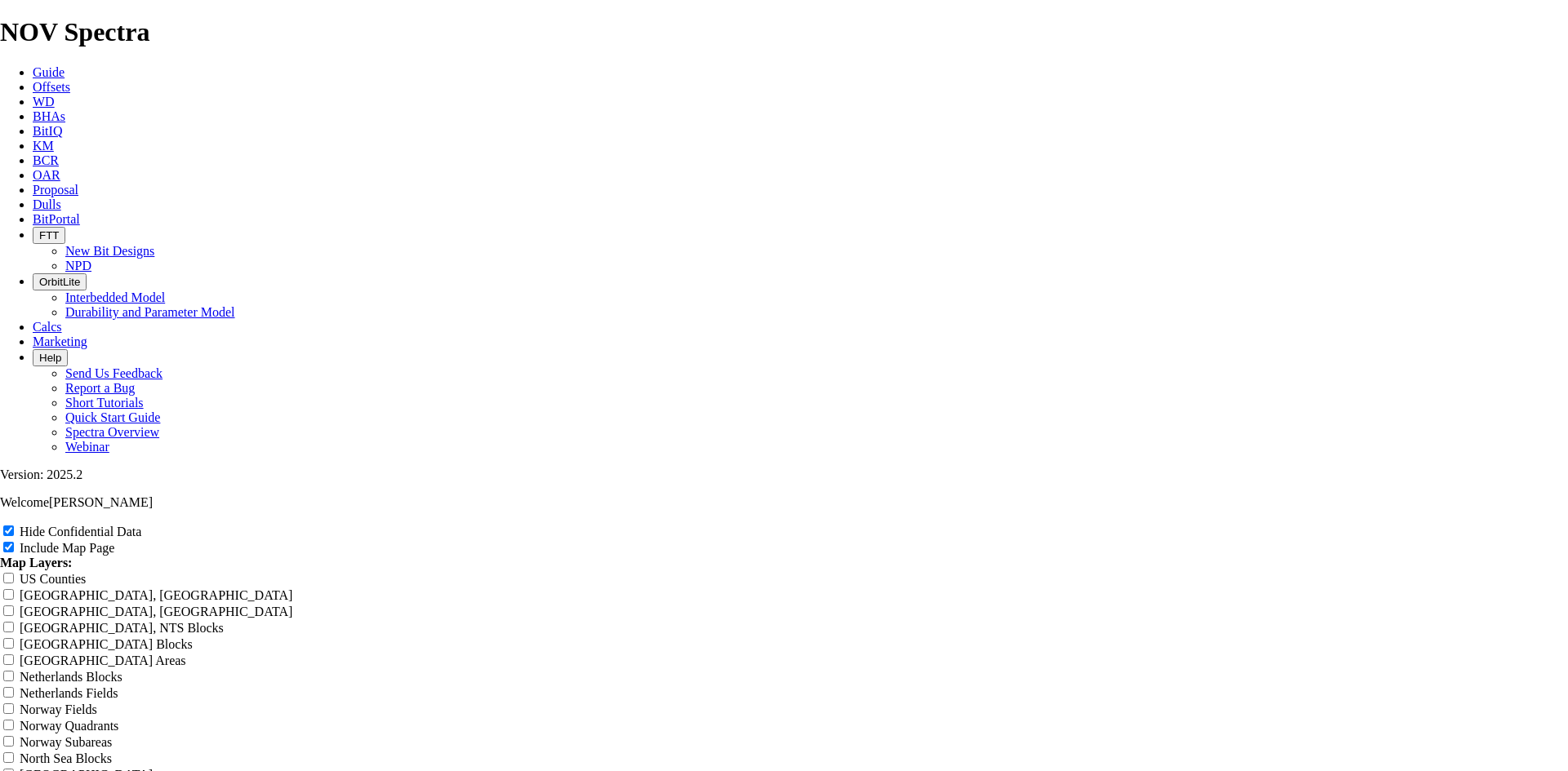
type input "12.2"
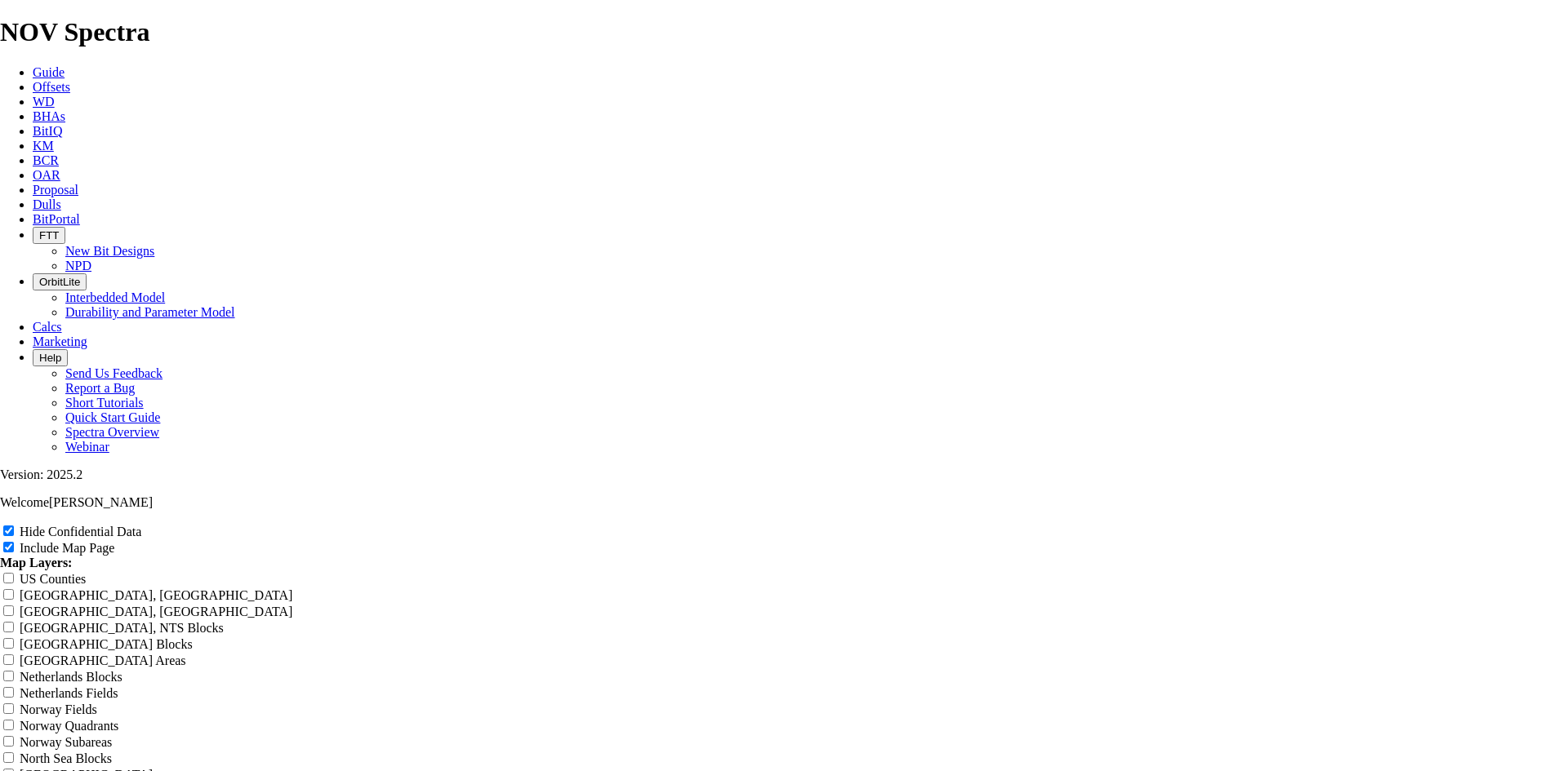
type input "12.2"
type input "12.25"
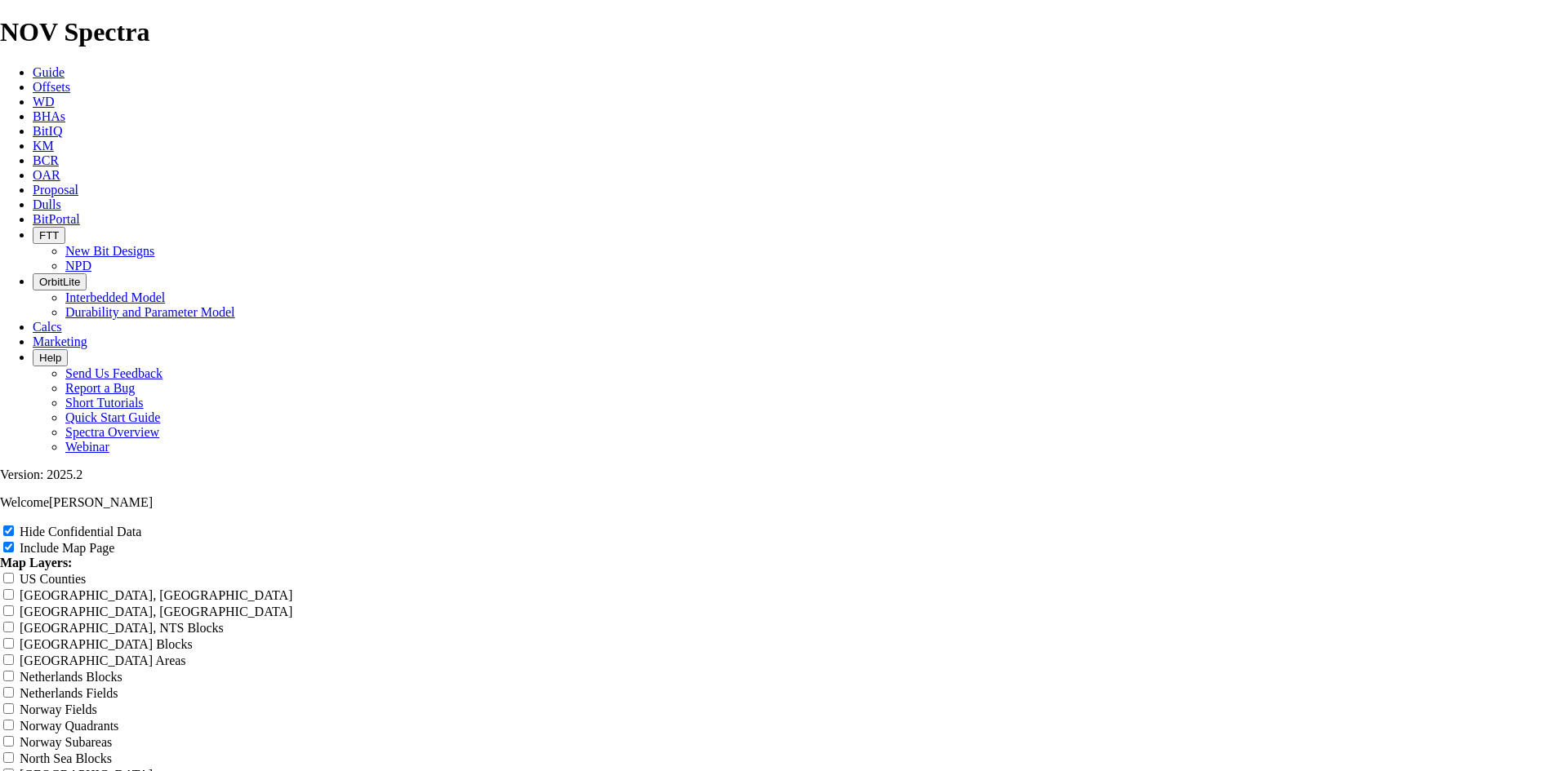
type input "12.25"
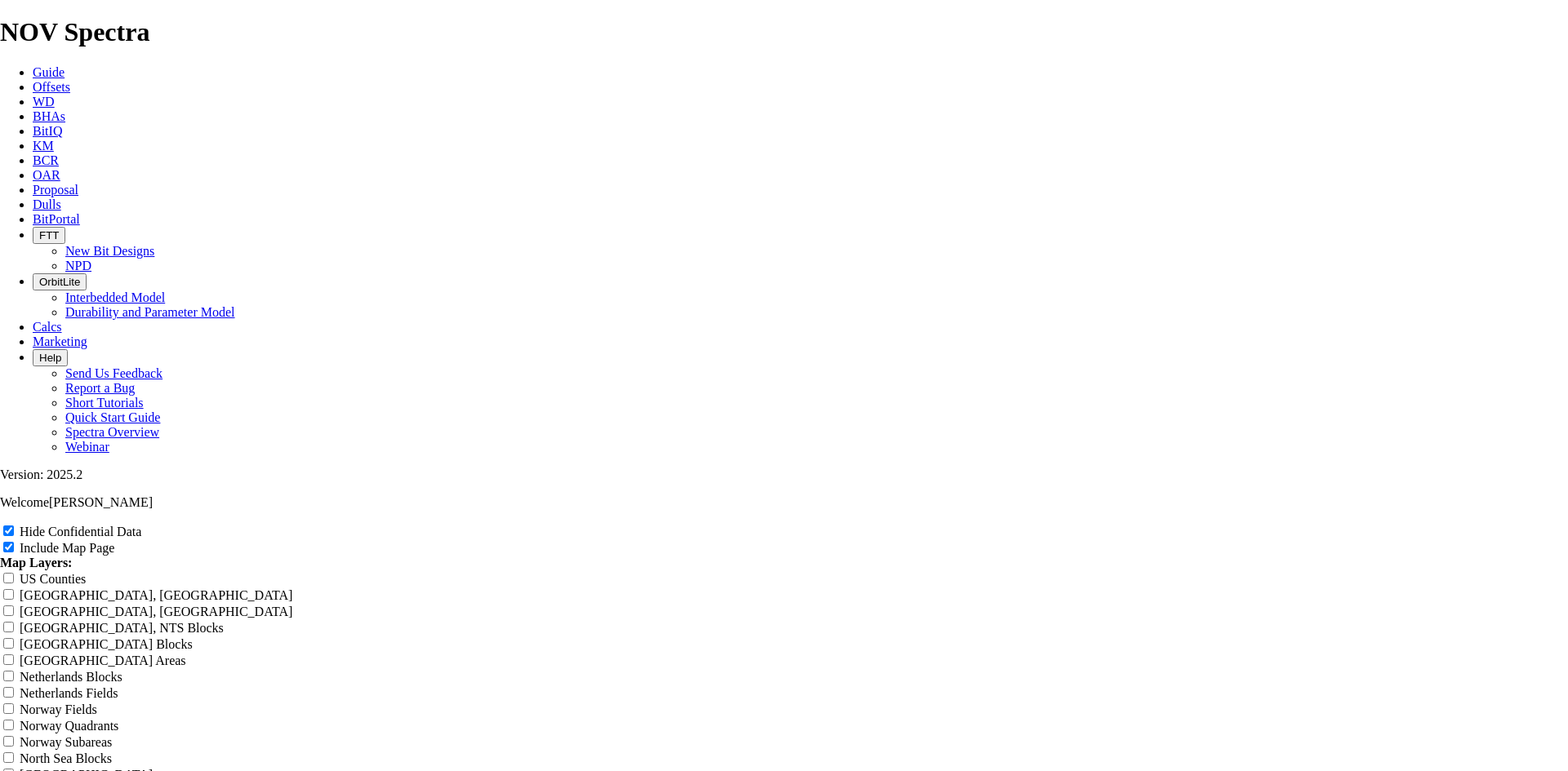
type input "12.25"
type input "12.25 T"
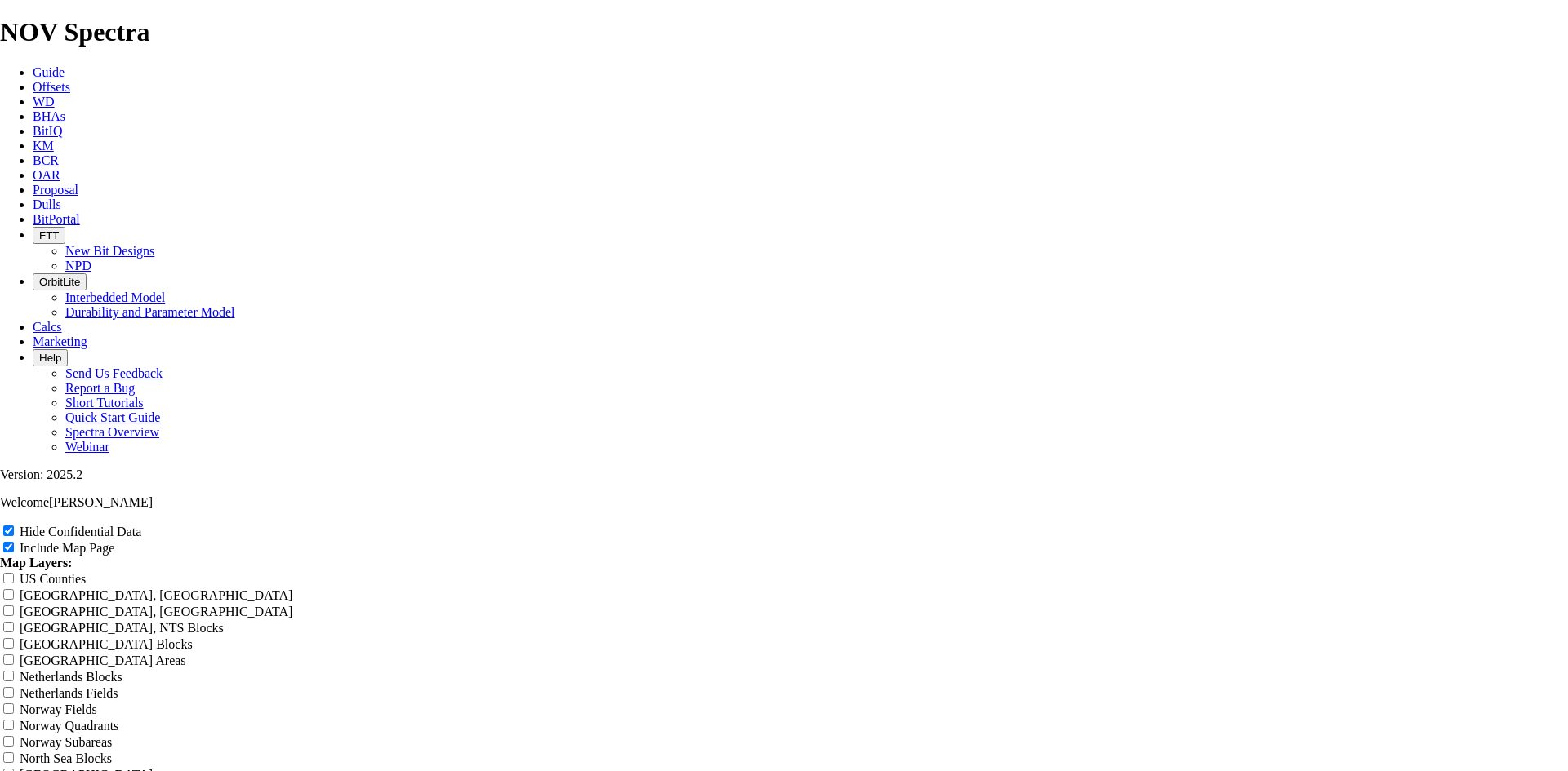
type input "12.25 T"
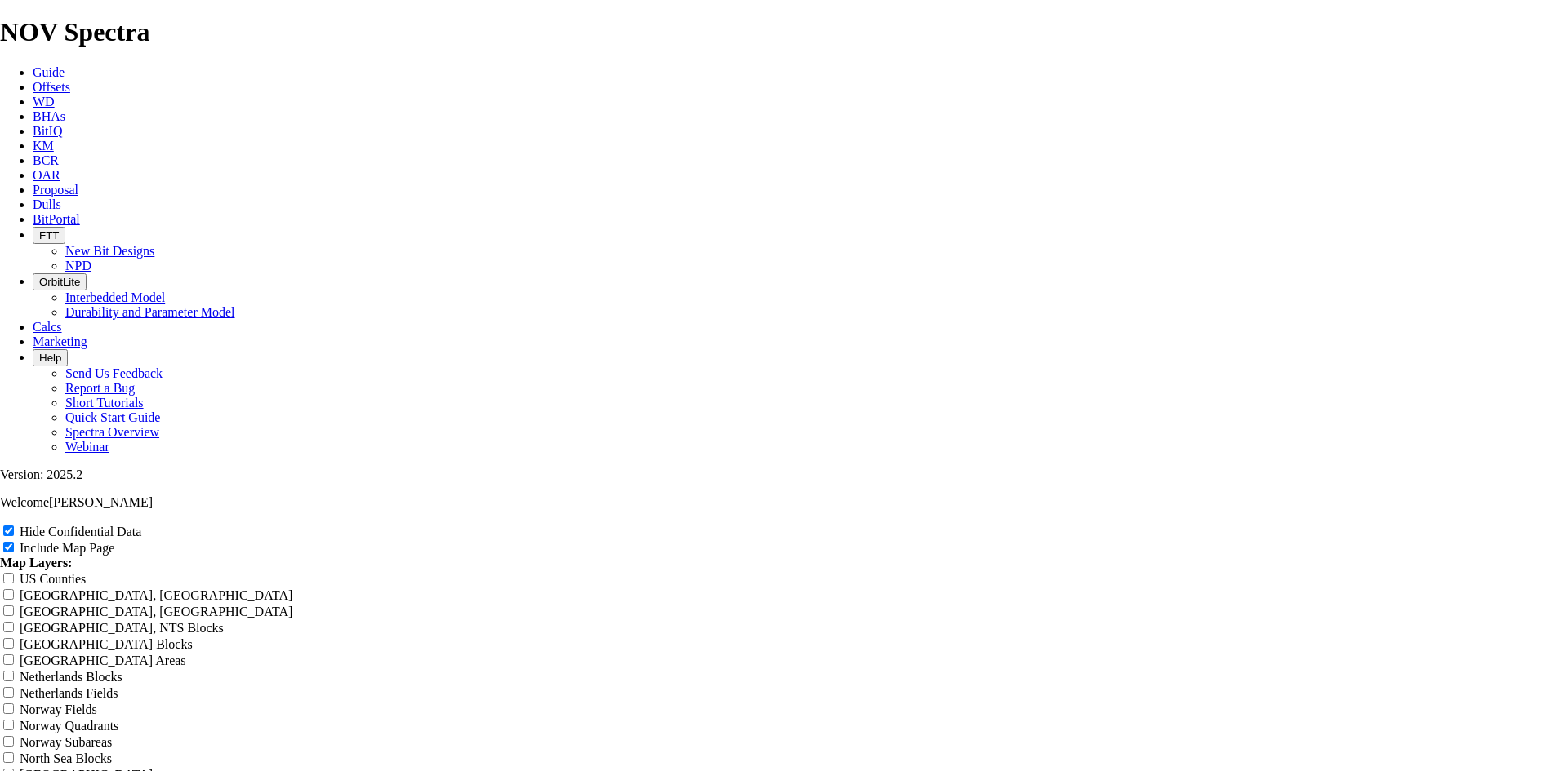
type input "12.25 T"
type input "12.25 TK"
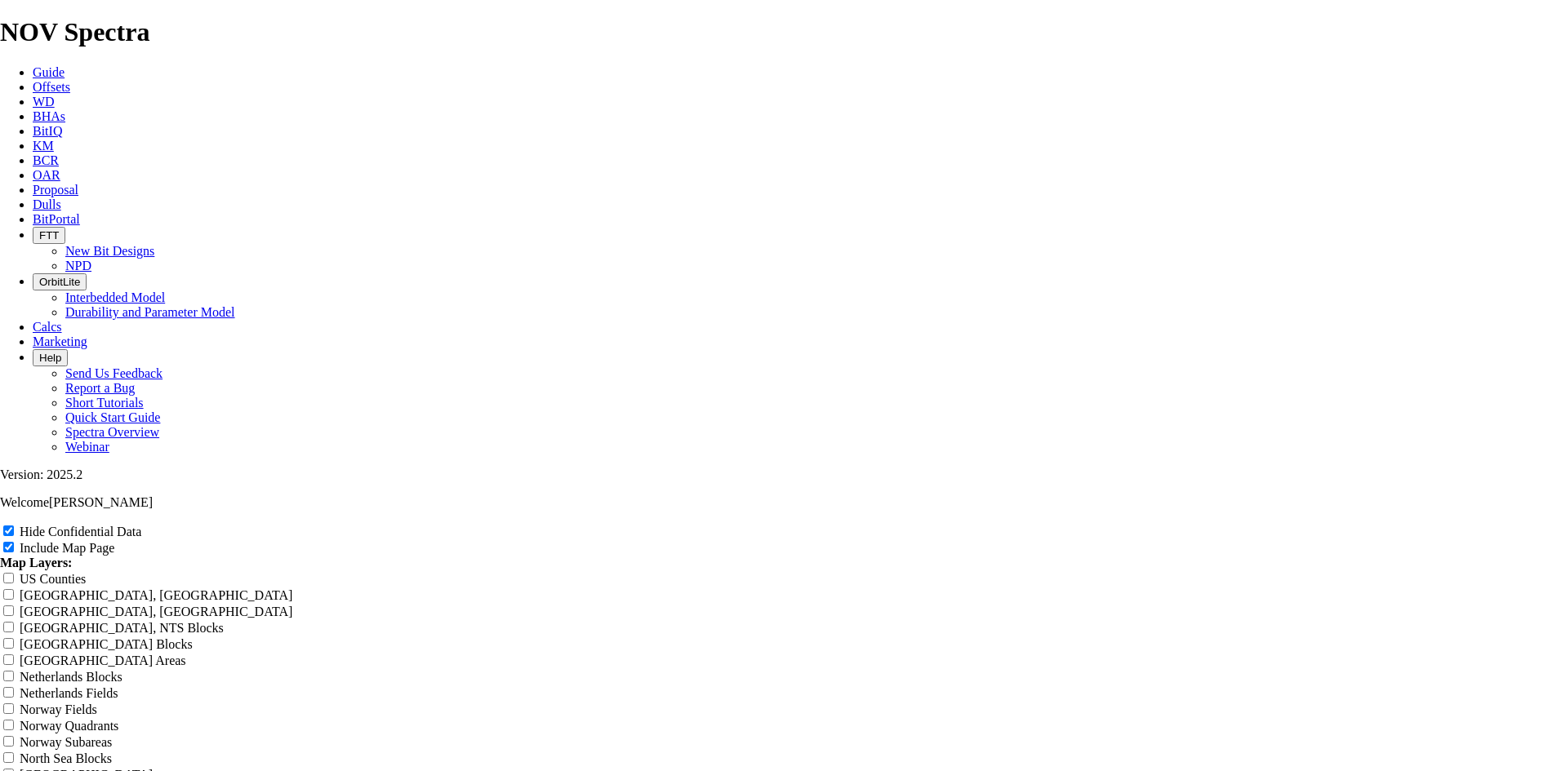
type input "12.25 TK"
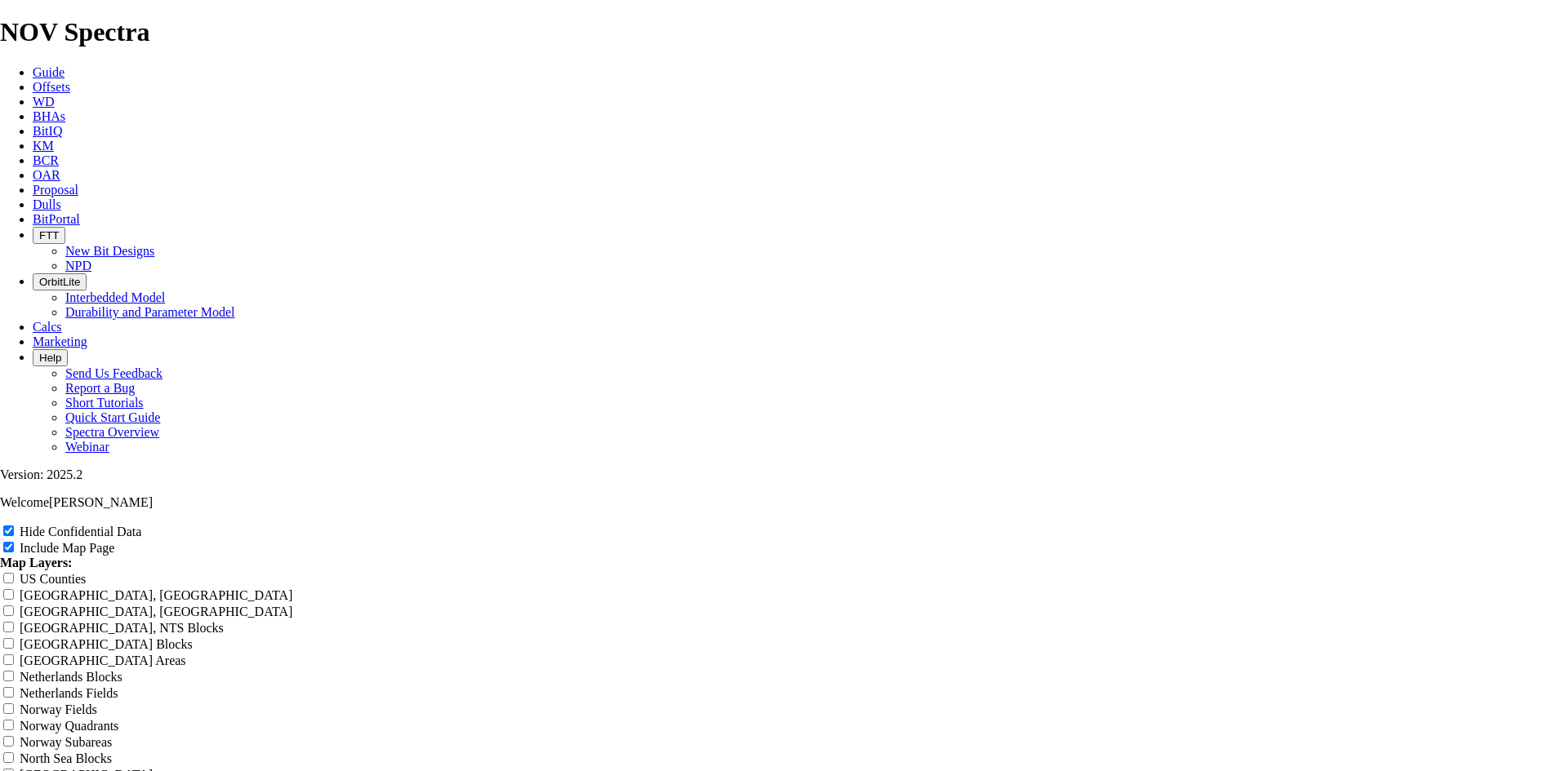
type input "12.25 TK"
type input "12.25 TKF"
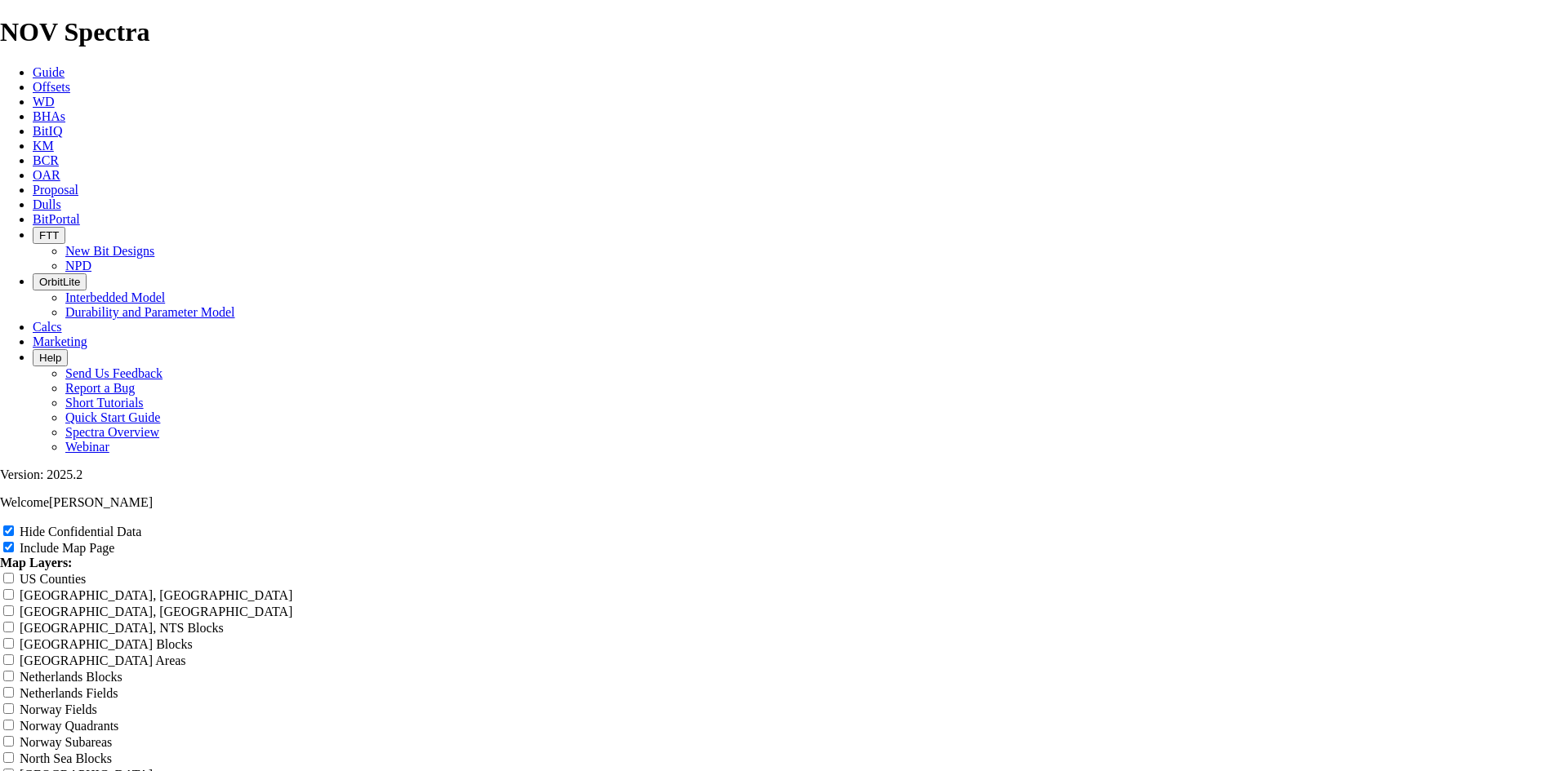
type input "12.25 TKF"
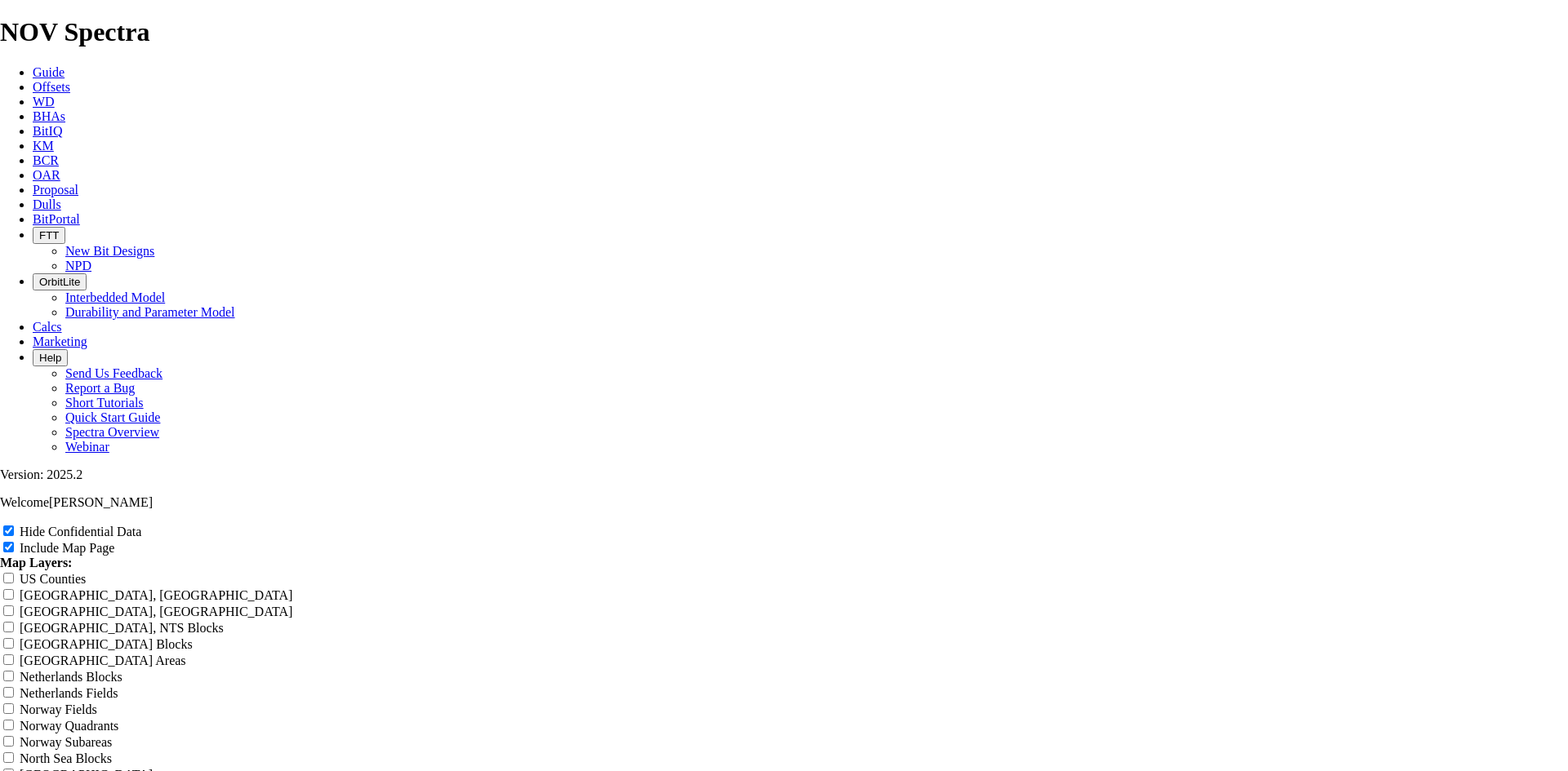
type input "12.25 TKF"
type input "12.25 TKF6"
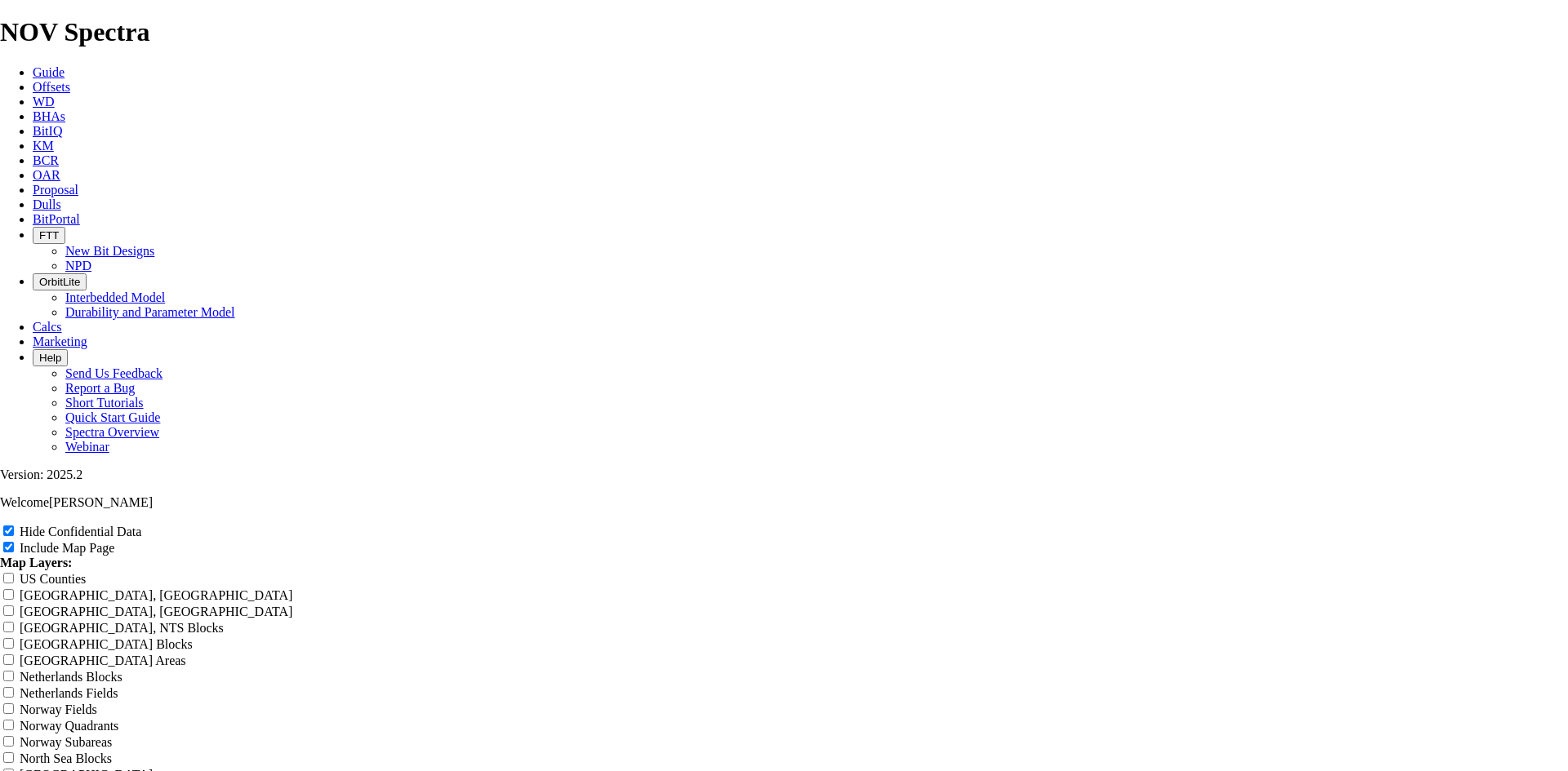
type input "12.25 TKF6"
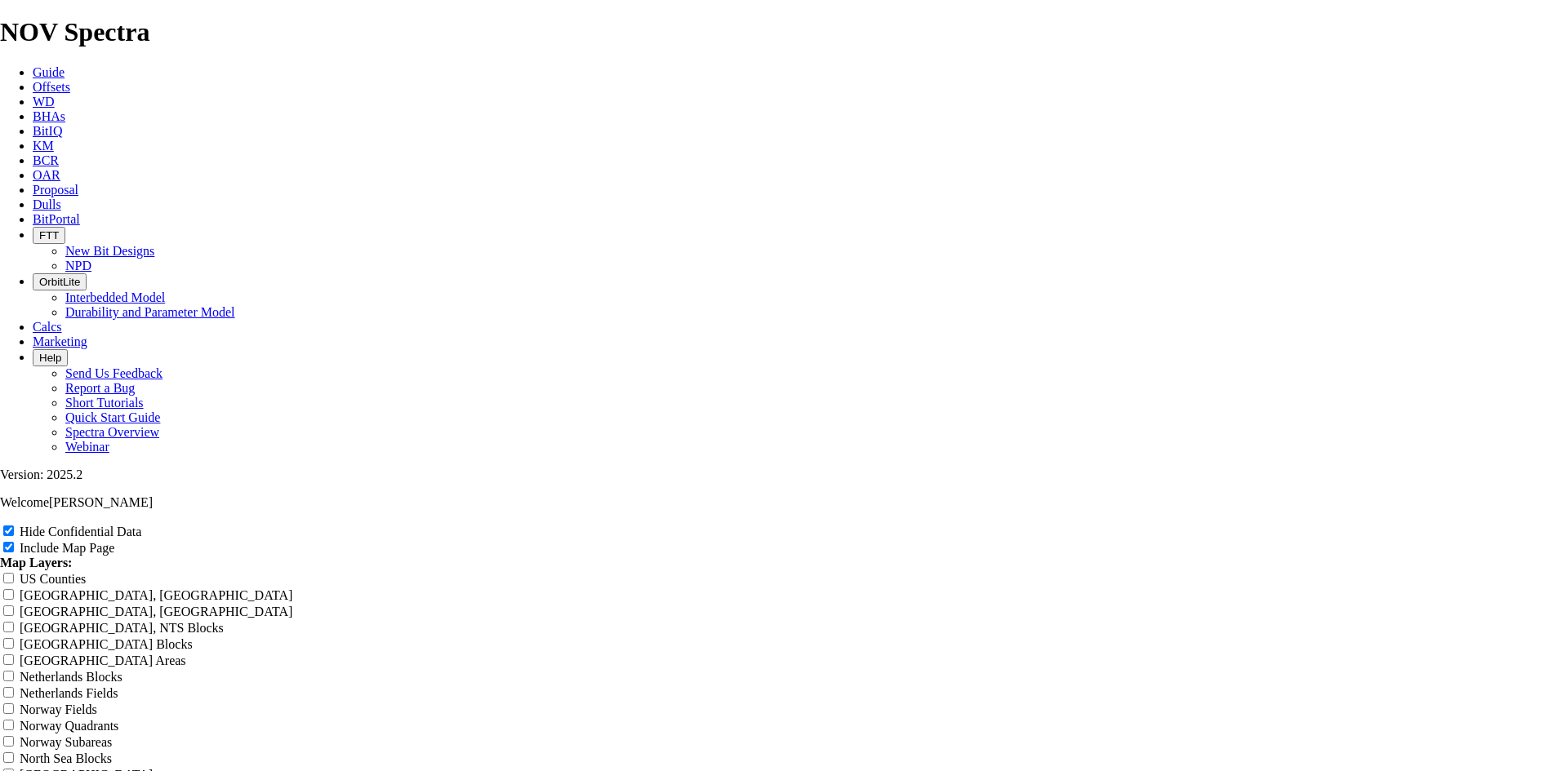
type input "12.25 TKF6"
type input "12.25 TKF66"
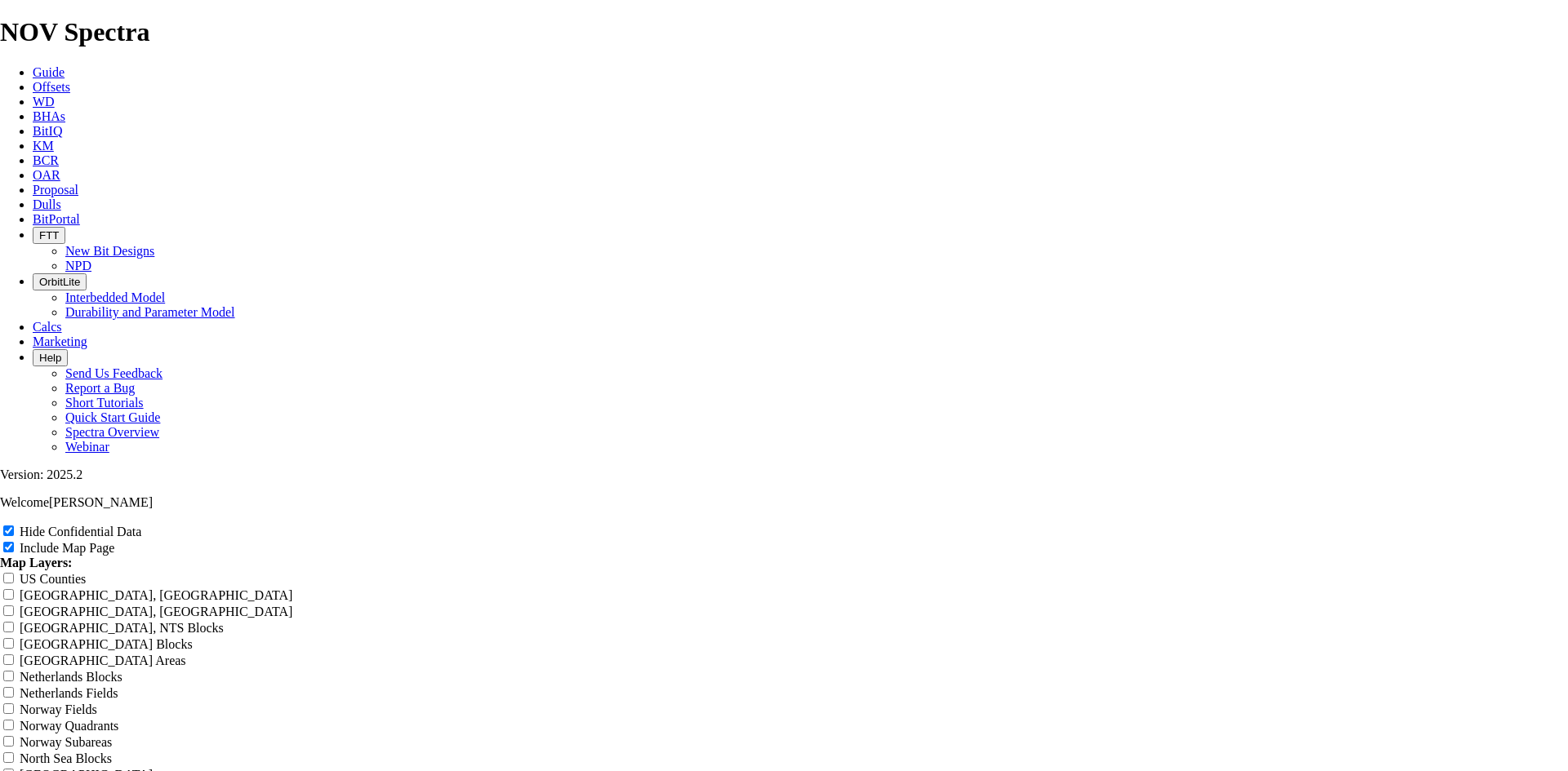
type input "12.25 TKF66"
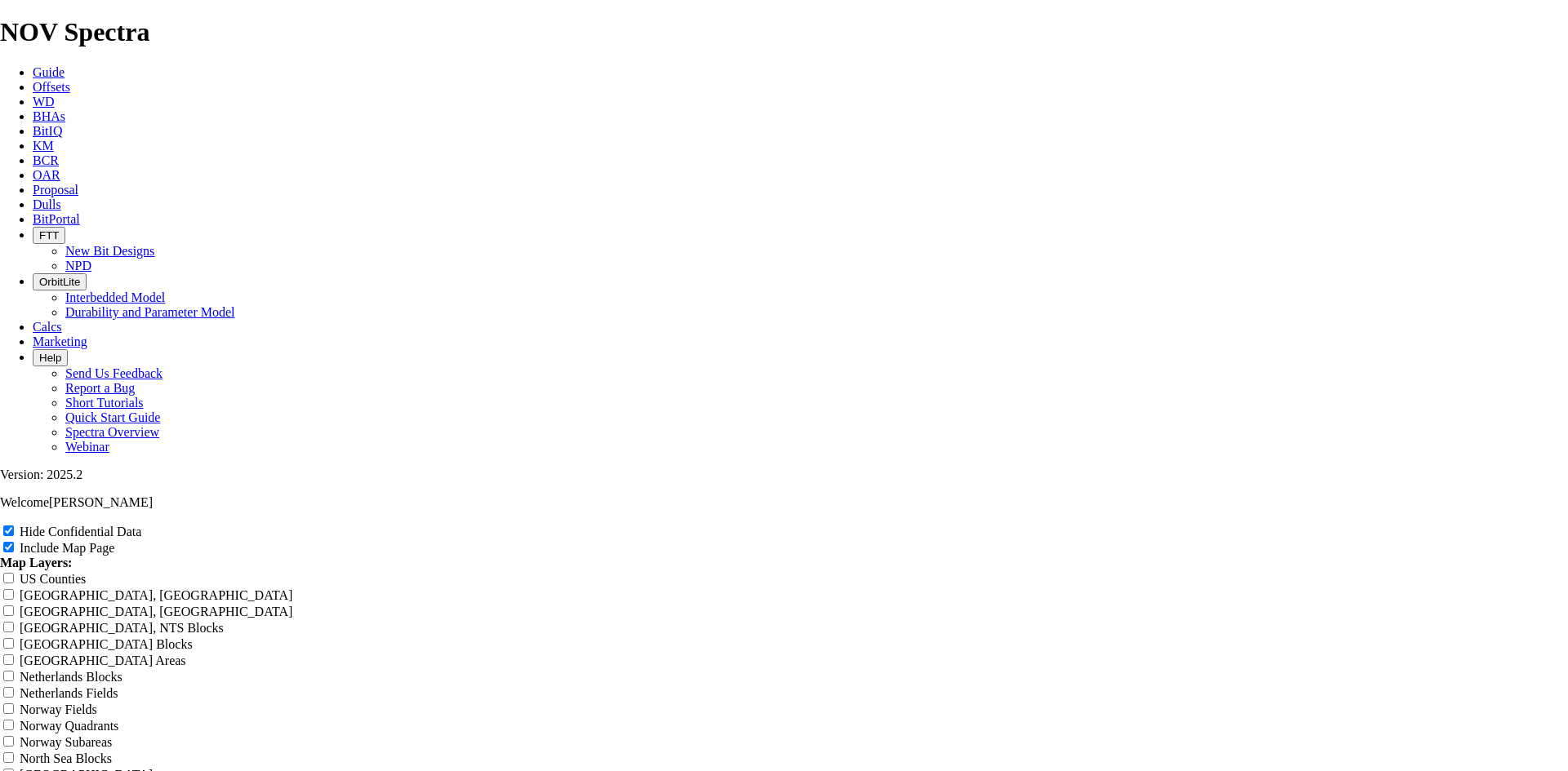
type input "12.25 TKF66"
type input "12.25 TKF66 A"
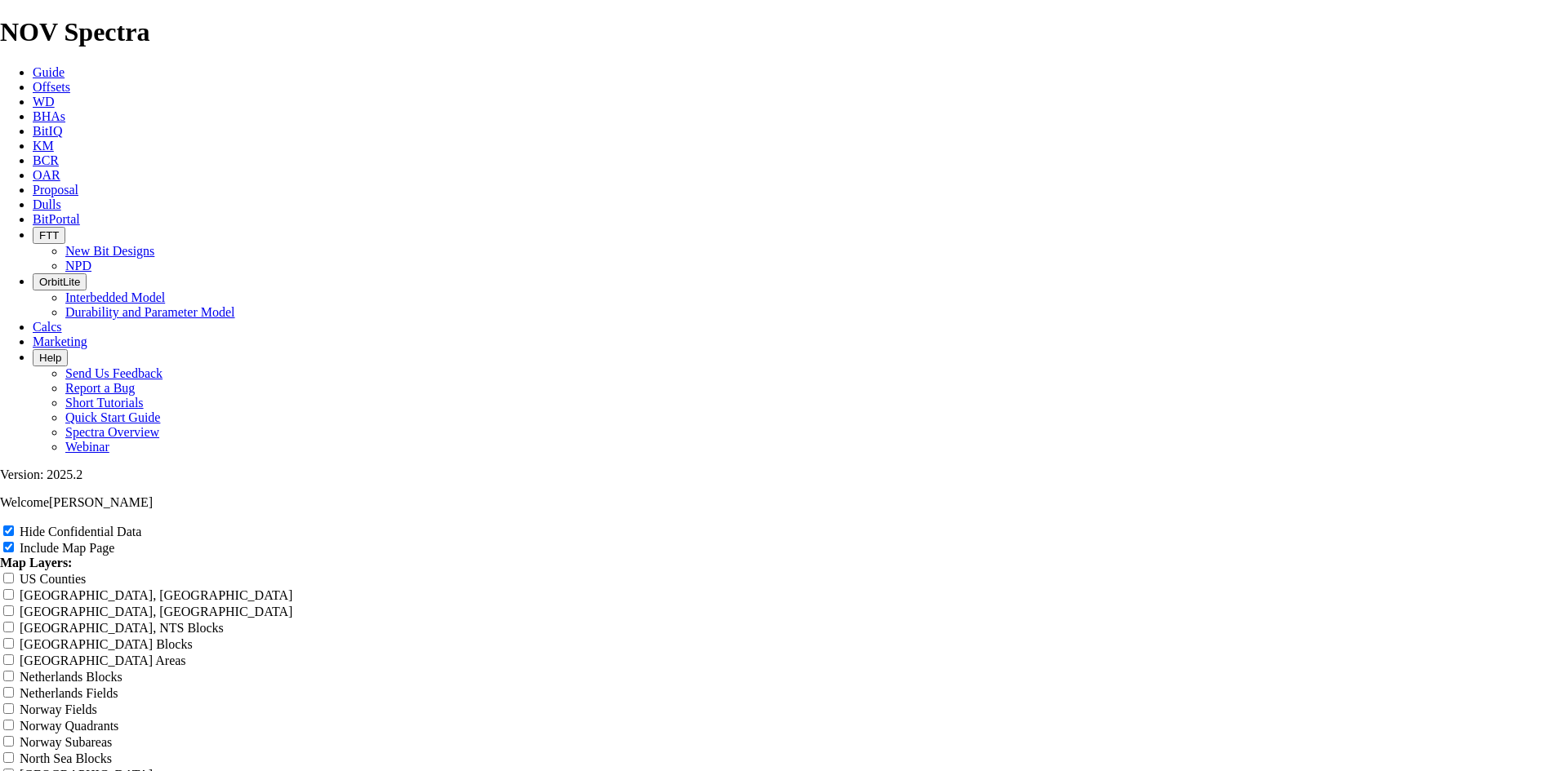
type input "12.25 TKF66 A"
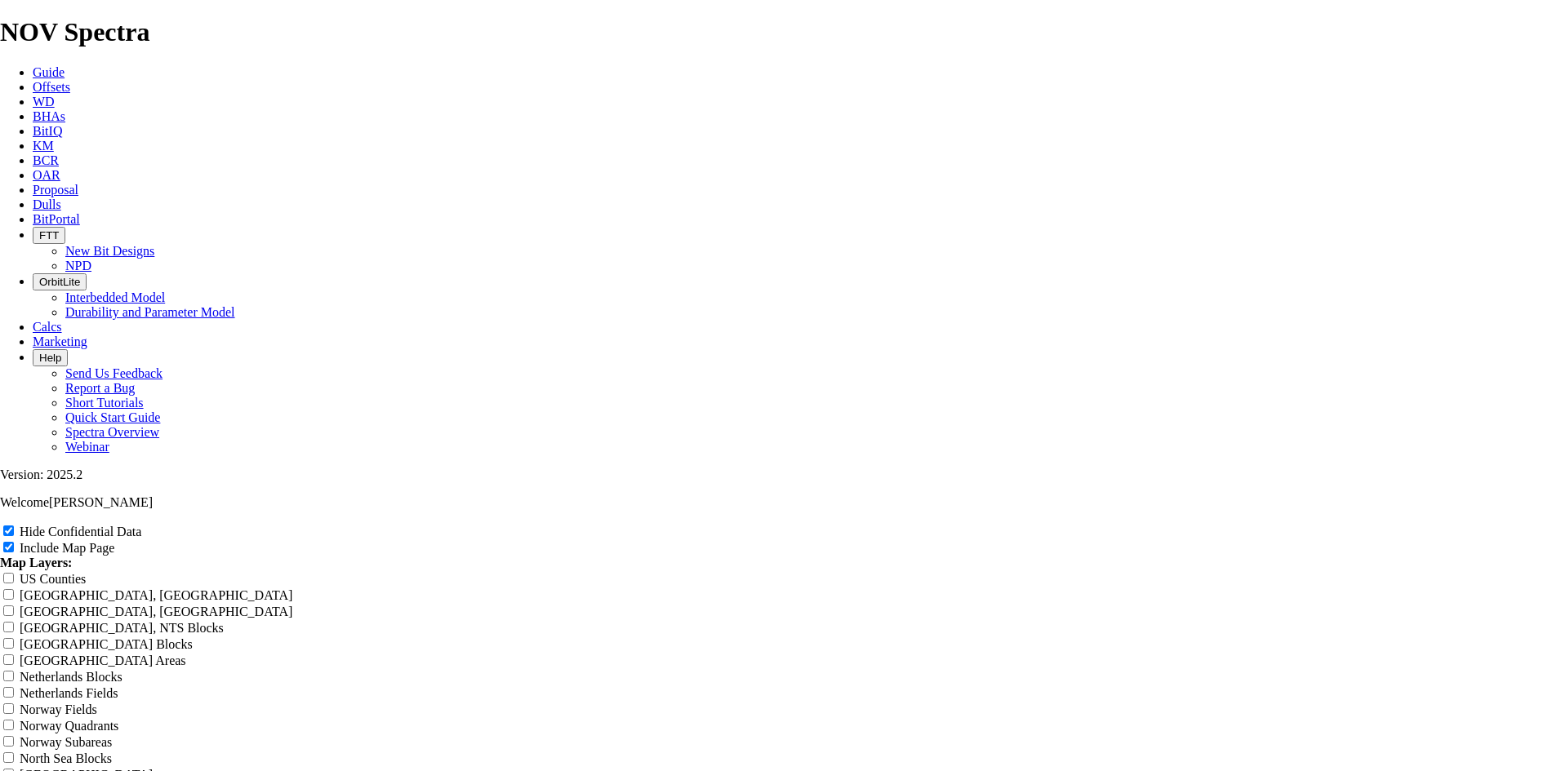
type input "12.25 TKF66 A"
type input "12.25 TKF66 AE"
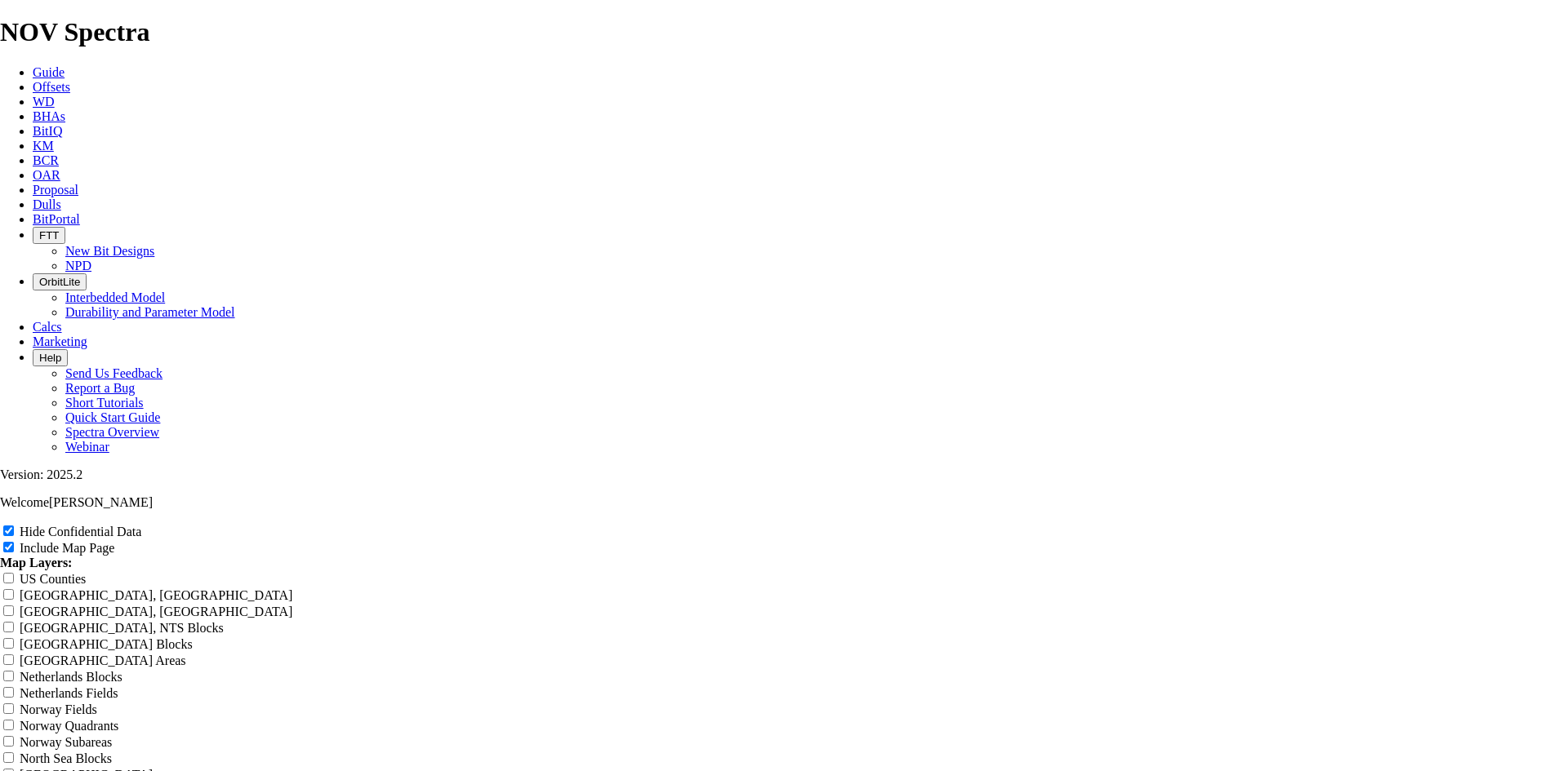
type input "12.25 TKF66 AE"
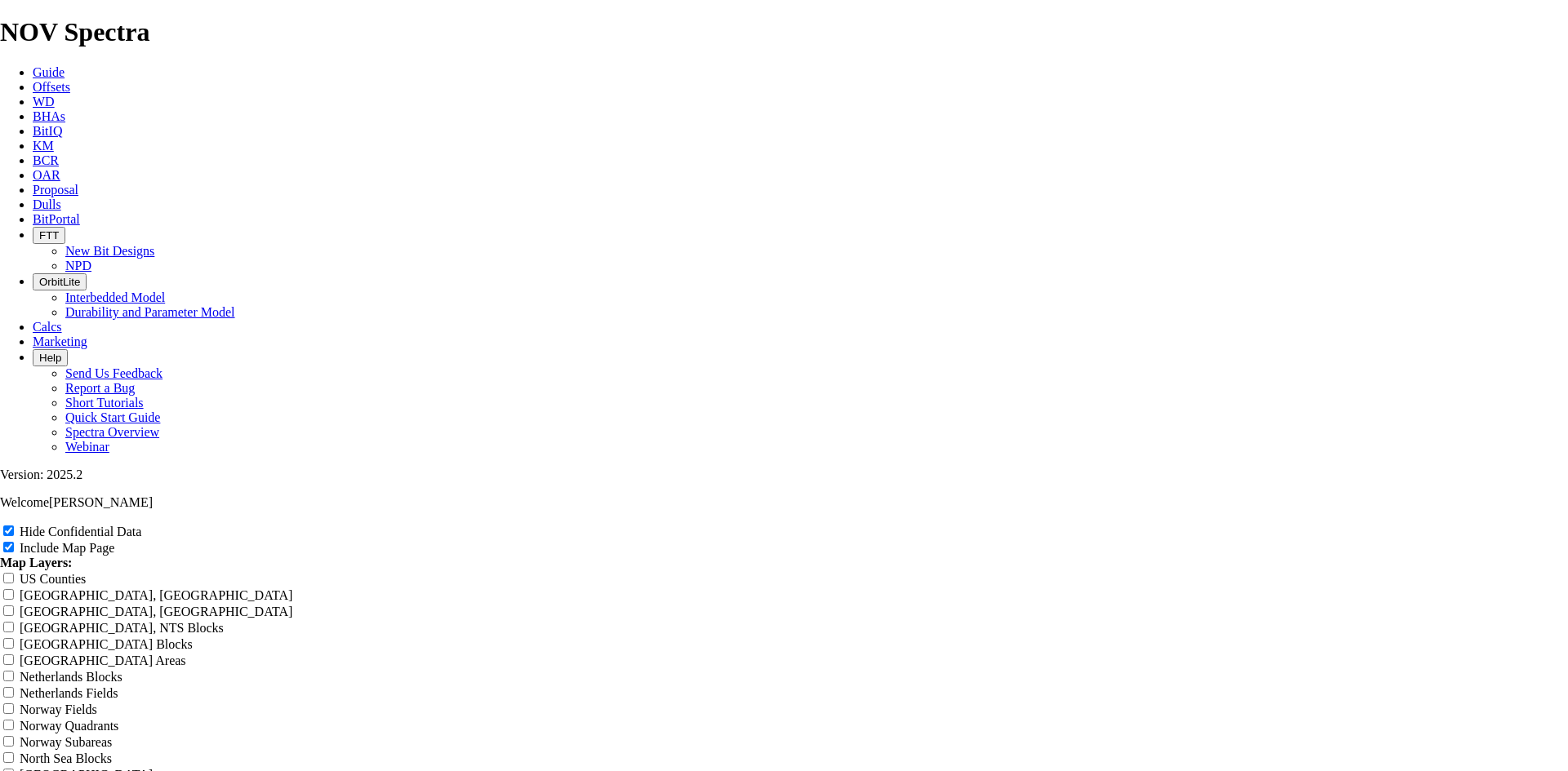
type input "12.25 TKF66 AE"
type input "12.25 TKF66 AE1"
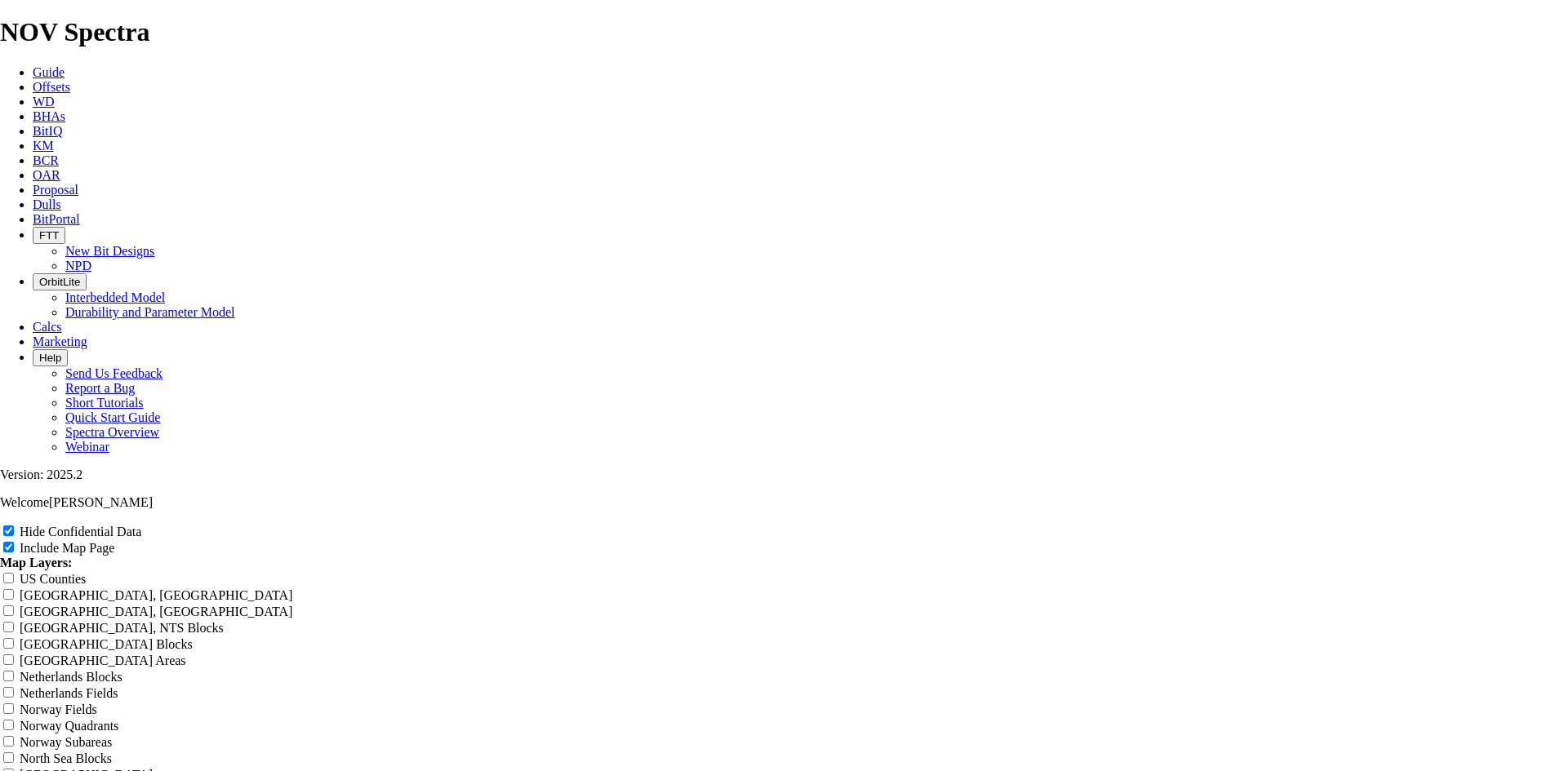
type input "12.25 TKF66 AE1"
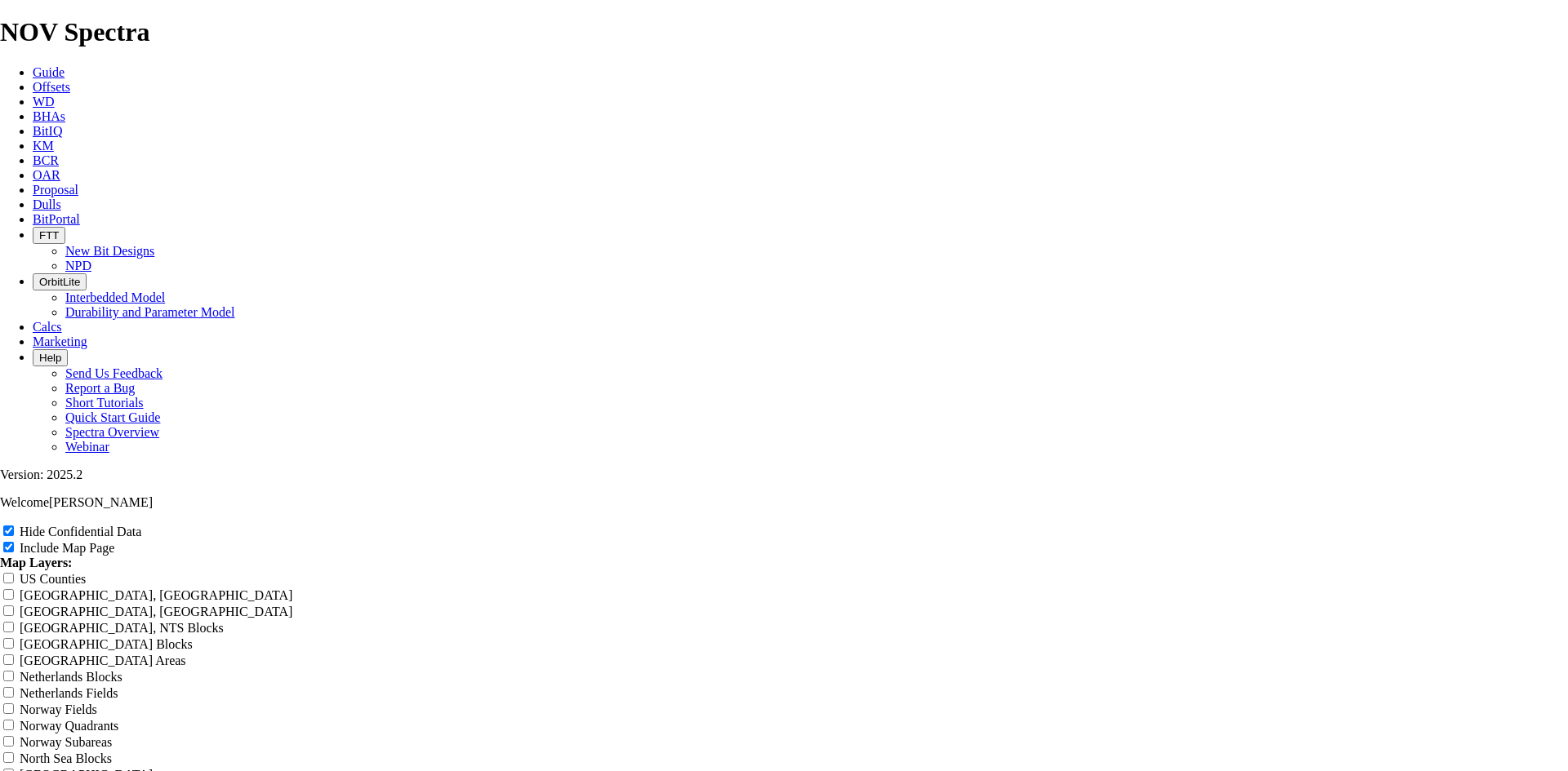
type input "12.25 TKF66 AE1"
type input "12.25 TKF66 AE10"
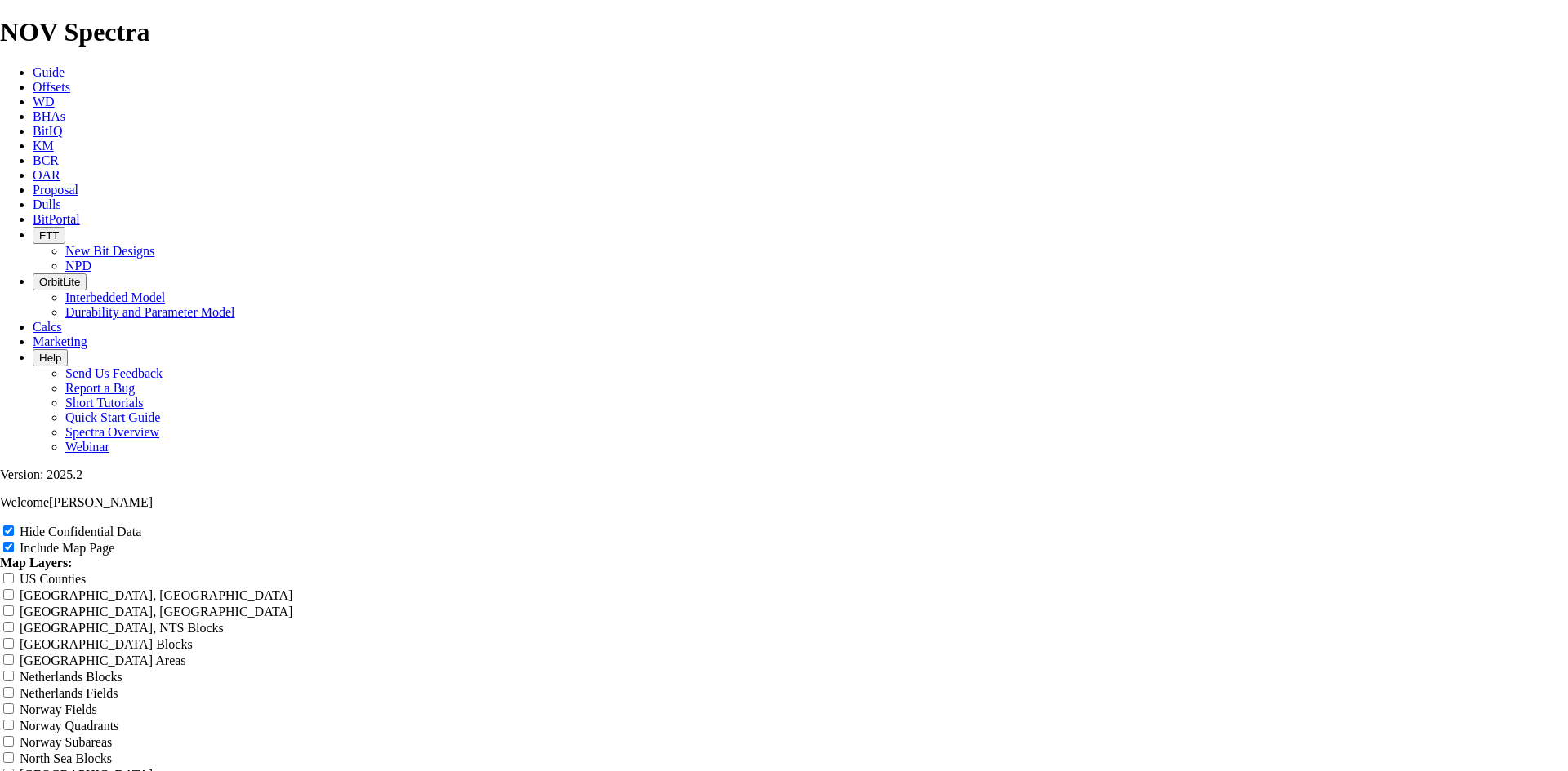
type input "12.25 TKF66 AE10"
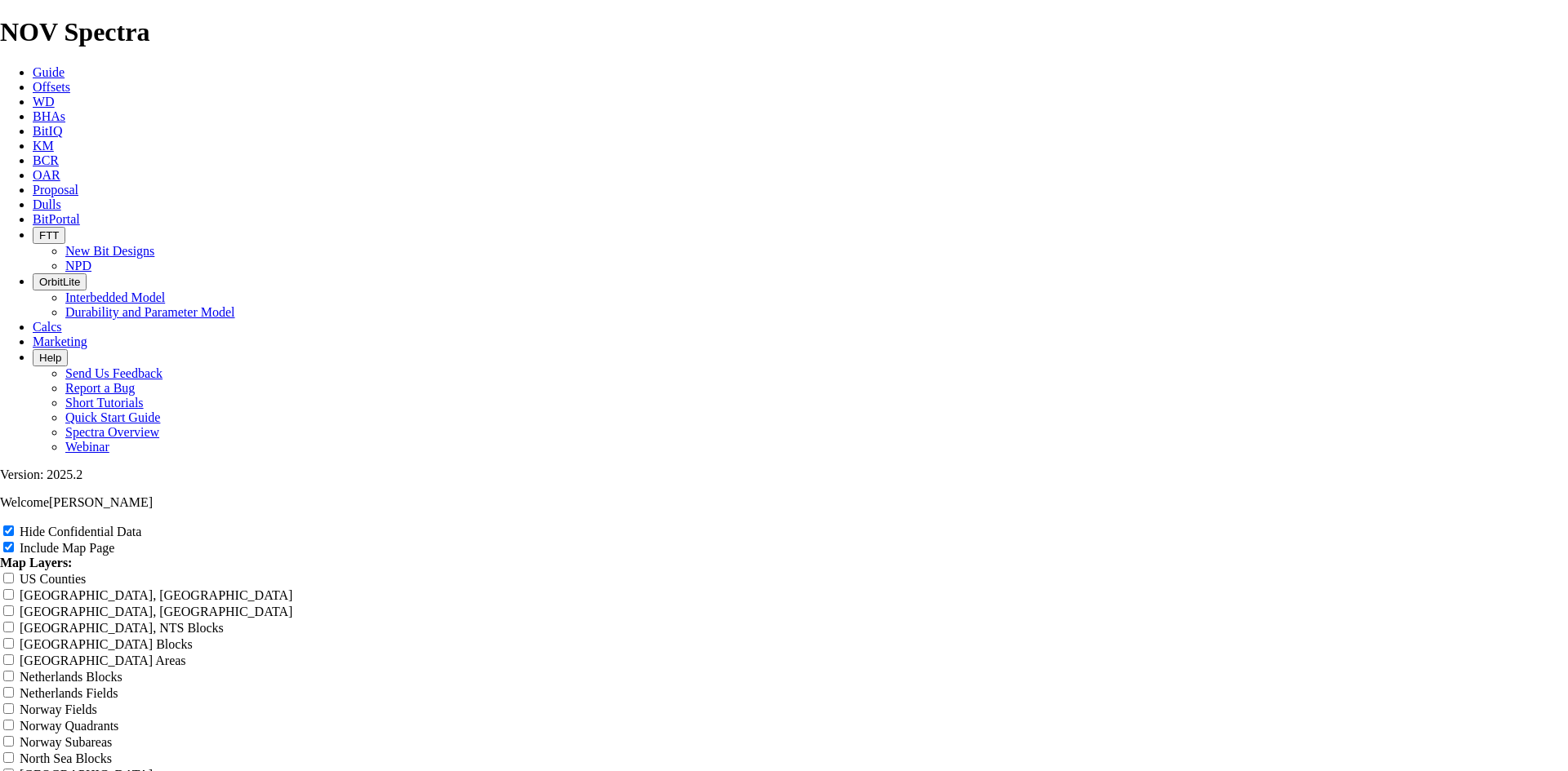
type input "12.25 TKF66 AE10"
type input "12.25 TKF66 AE10 G"
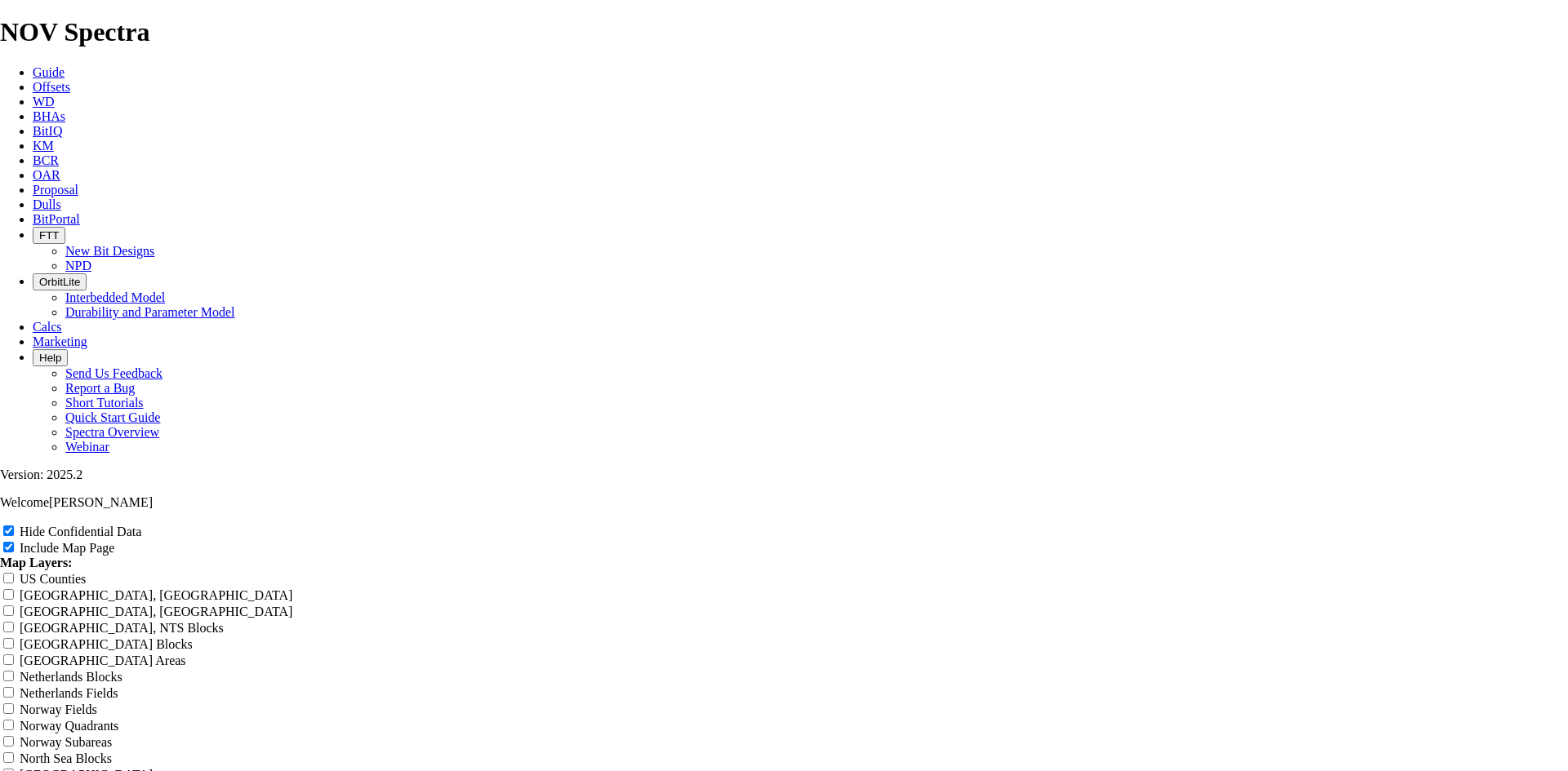
type input "12.25 TKF66 AE10 G"
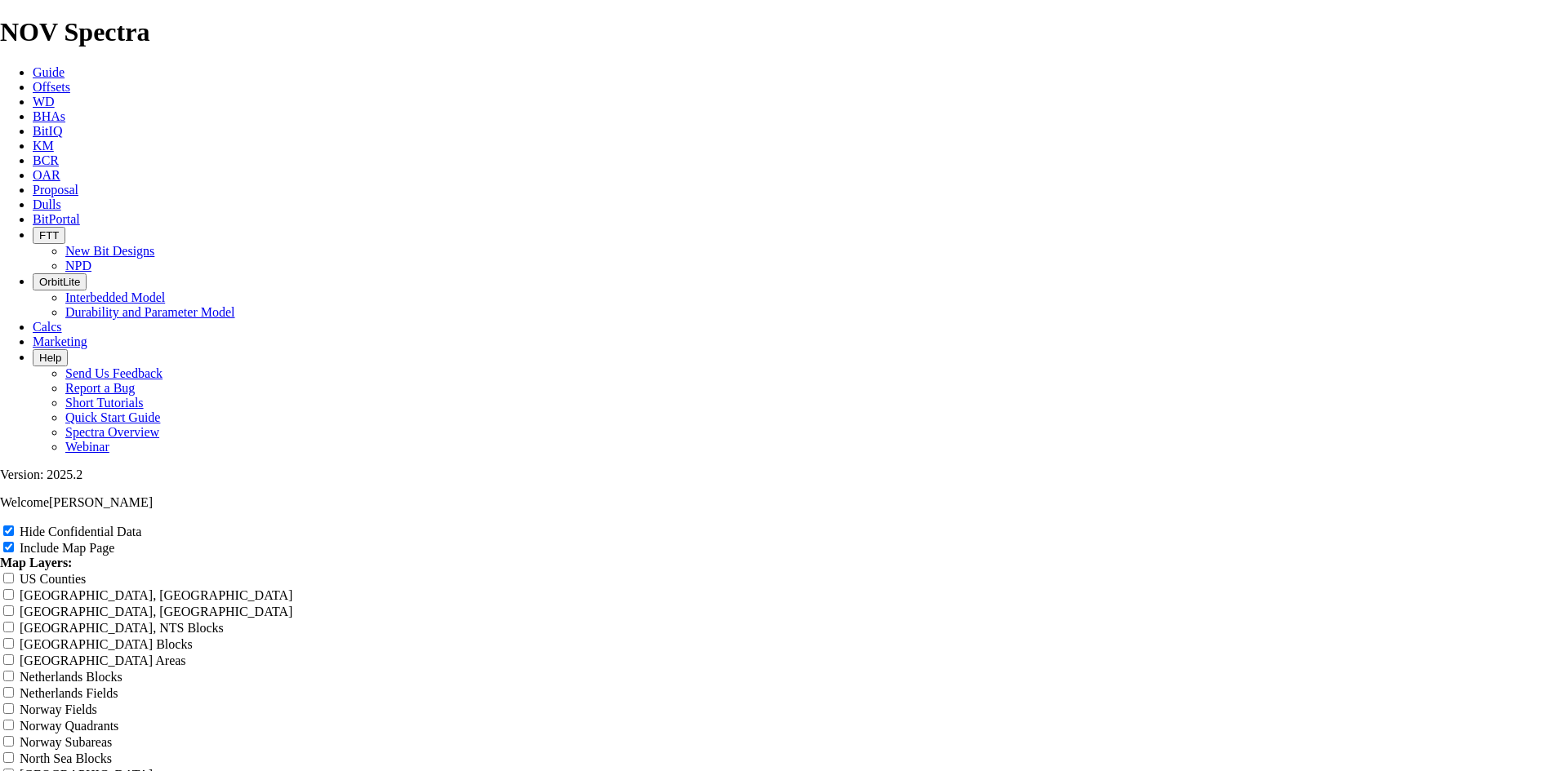
type input "12.25 TKF66 AE10 G"
type input "12.25 TKF66 AE10 Gl"
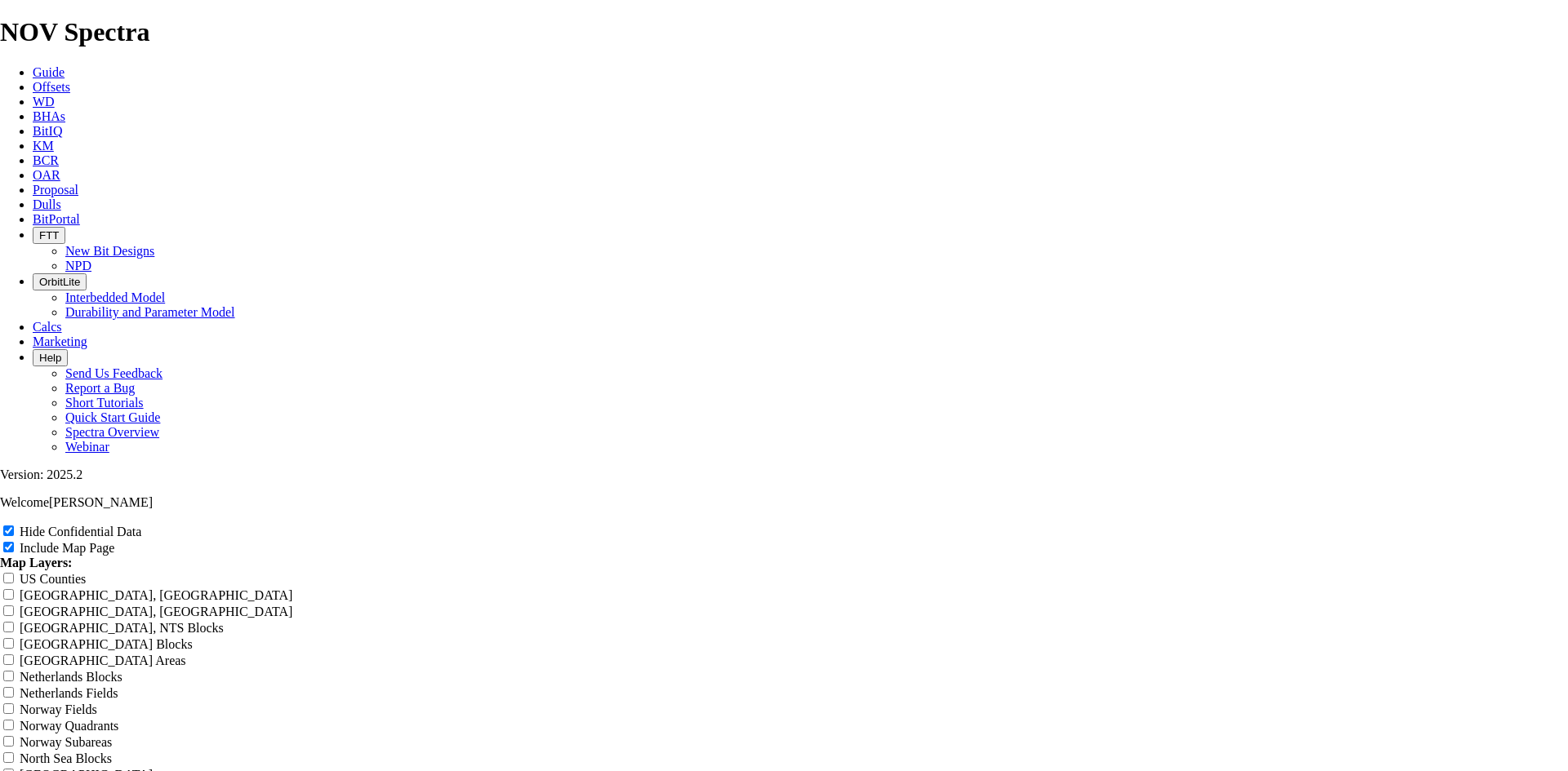
type input "12.25 TKF66 AE10 Gl"
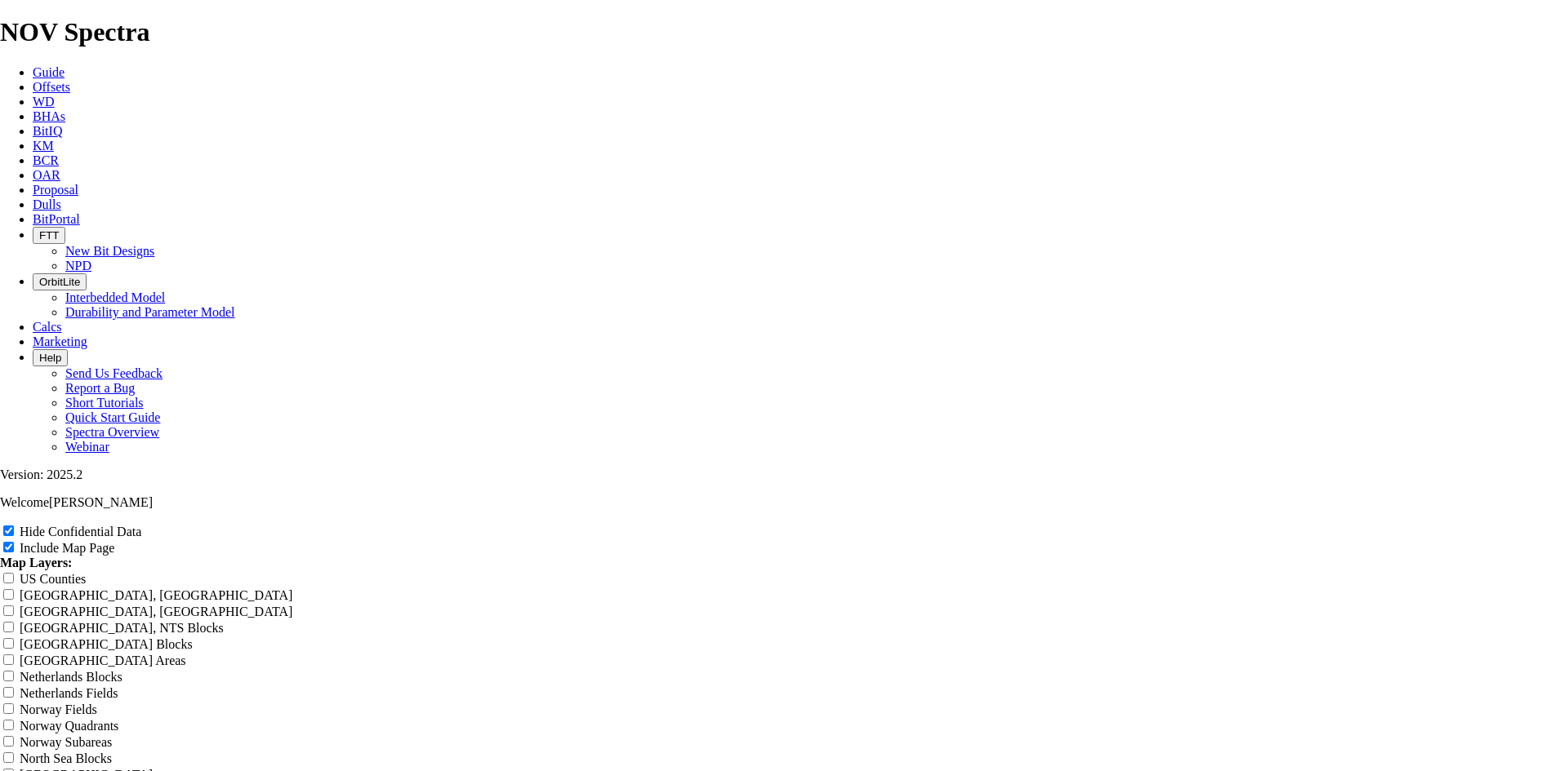
type input "12.25 TKF66 AE10 Gl"
type input "12.25 TKF66 AE10 Gla"
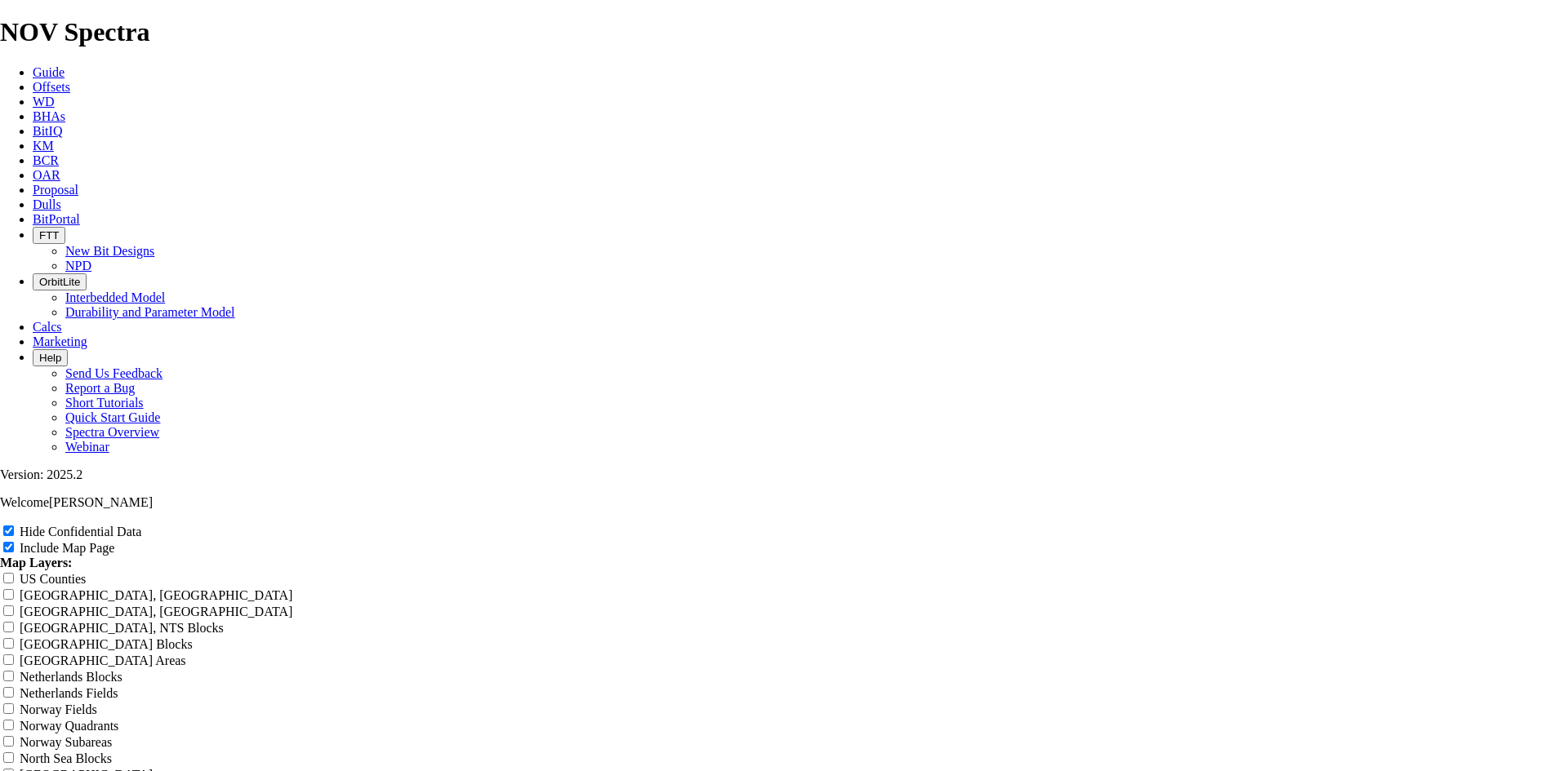
type input "12.25 TKF66 AE10 Gla"
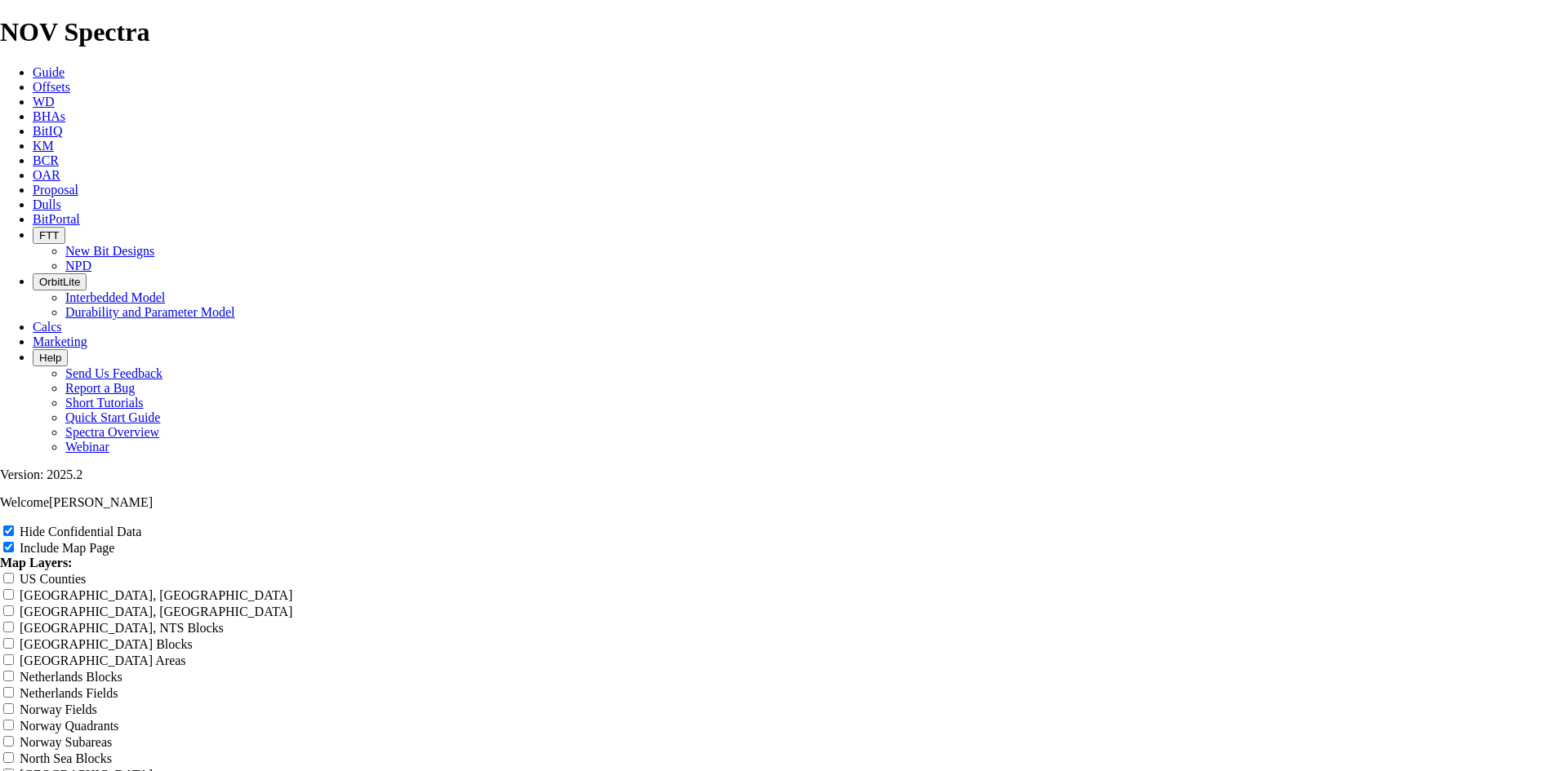
type input "12.25 TKF66 AE10 Gla"
